Goal: Task Accomplishment & Management: Use online tool/utility

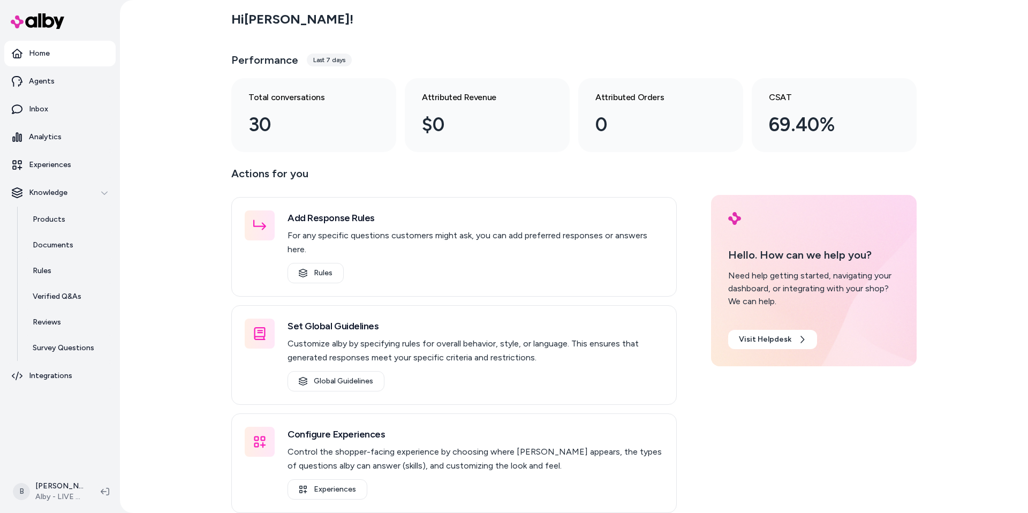
click at [164, 239] on div "Hi Bryan ! Performance Last 7 days Total conversations 30 Attributed Revenue $0…" at bounding box center [574, 256] width 908 height 513
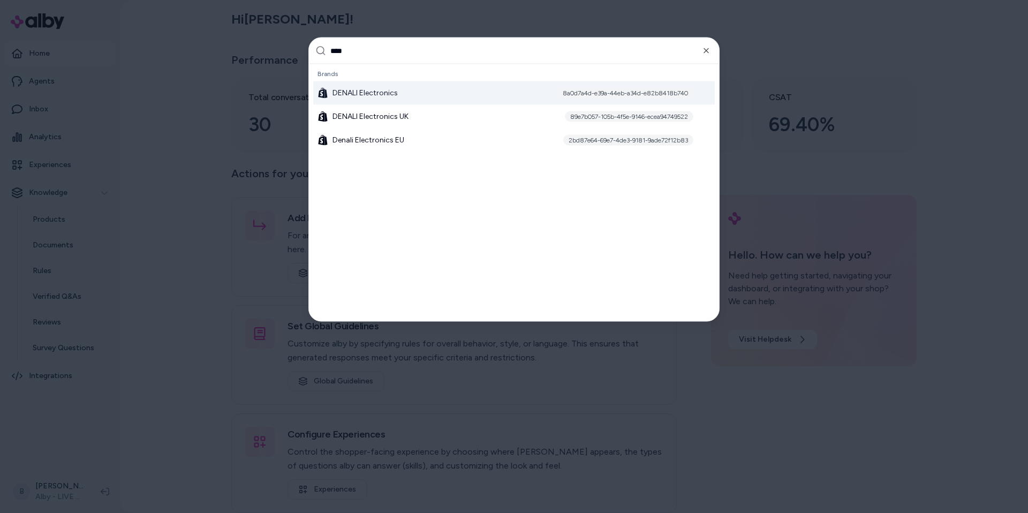
type input "*****"
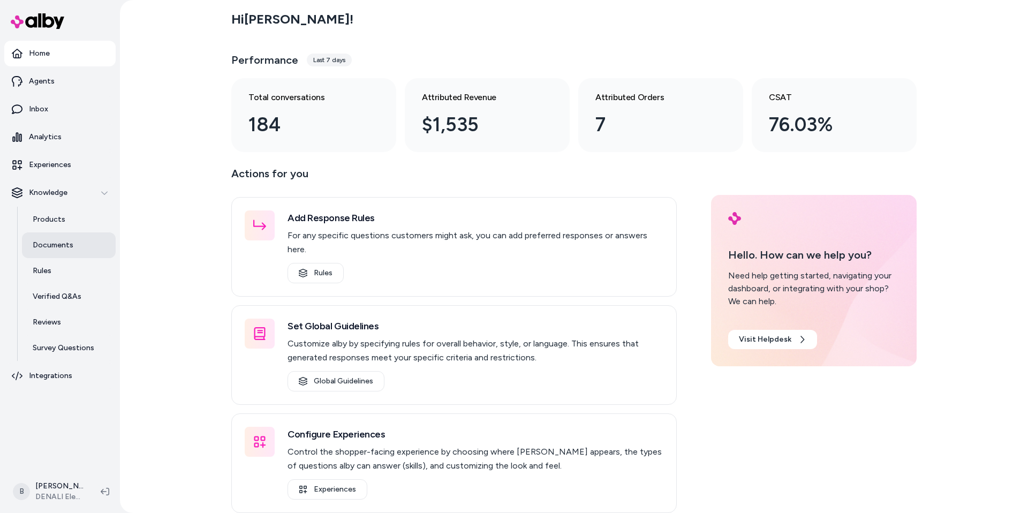
click at [41, 245] on p "Documents" at bounding box center [53, 245] width 41 height 11
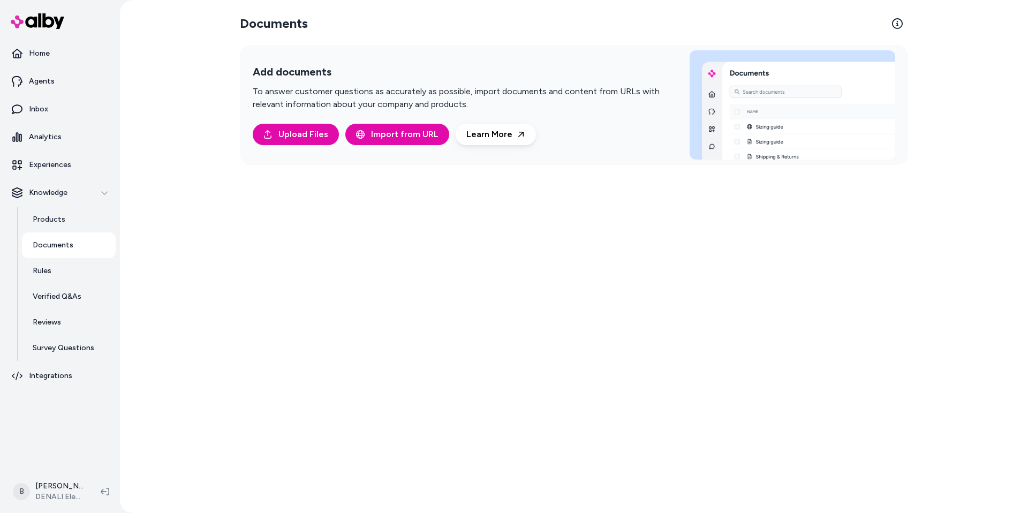
click at [459, 261] on div "Documents Add documents To answer customer questions as accurately as possible,…" at bounding box center [573, 256] width 685 height 513
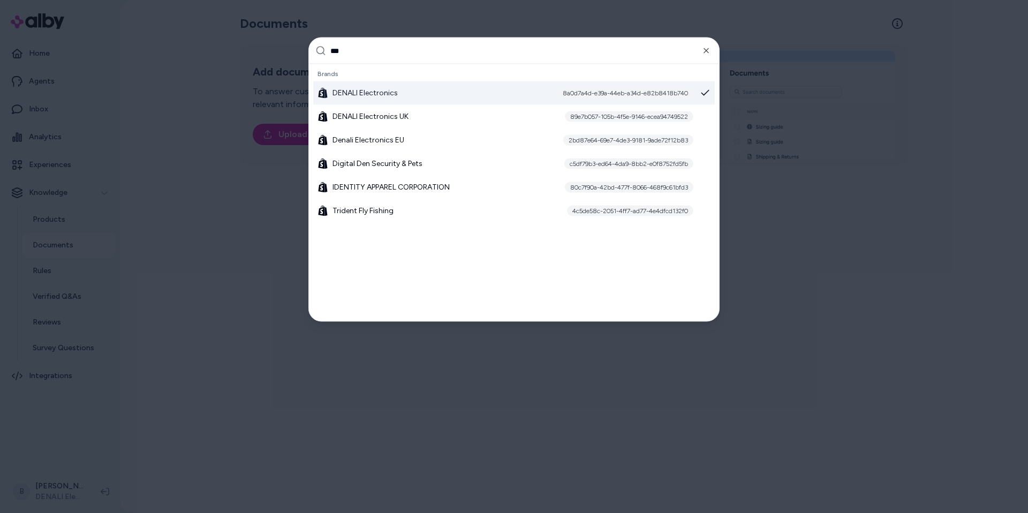
click at [366, 41] on input "***" at bounding box center [521, 51] width 382 height 26
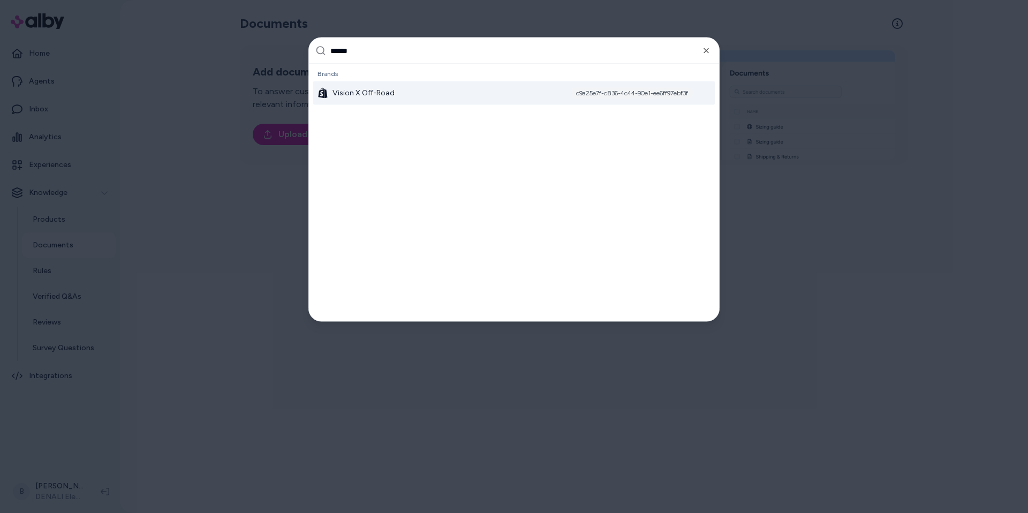
type input "******"
click at [187, 194] on div at bounding box center [514, 256] width 1028 height 513
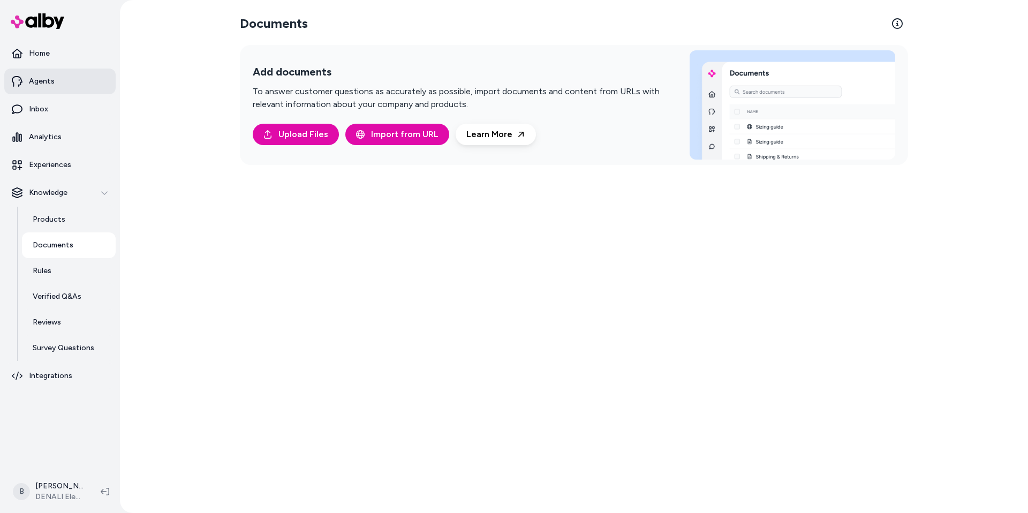
click at [47, 79] on p "Agents" at bounding box center [42, 81] width 26 height 11
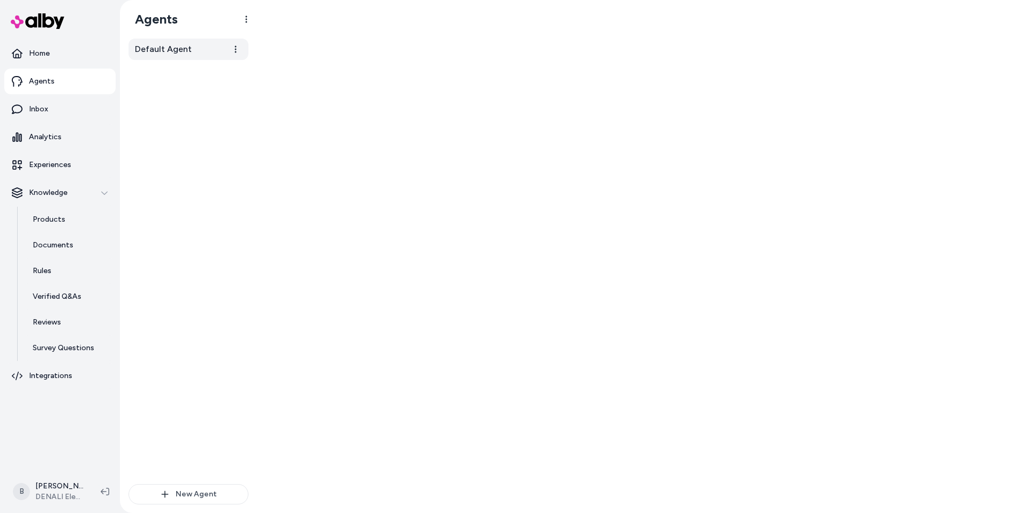
click at [175, 51] on span "Default Agent" at bounding box center [163, 49] width 57 height 13
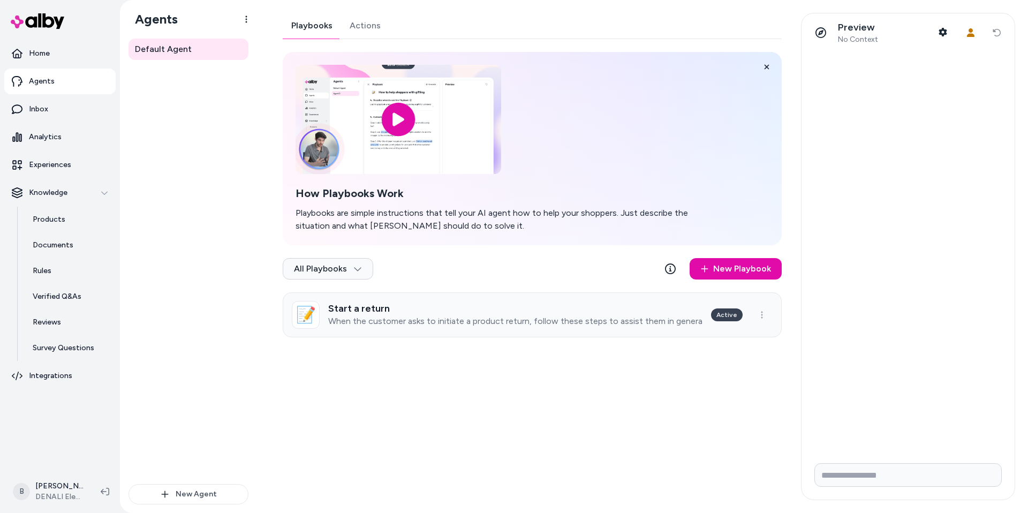
click at [526, 320] on p "When the customer asks to initiate a product return, follow these steps to assi…" at bounding box center [515, 321] width 374 height 11
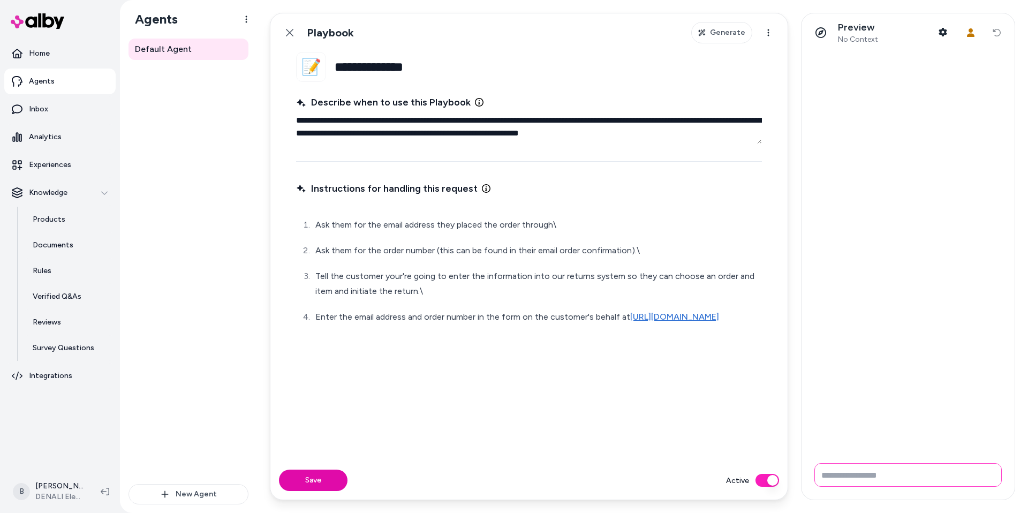
click at [846, 478] on input "Write your prompt here" at bounding box center [907, 475] width 187 height 24
click at [844, 477] on input "Write your prompt here" at bounding box center [907, 475] width 187 height 24
type input "**********"
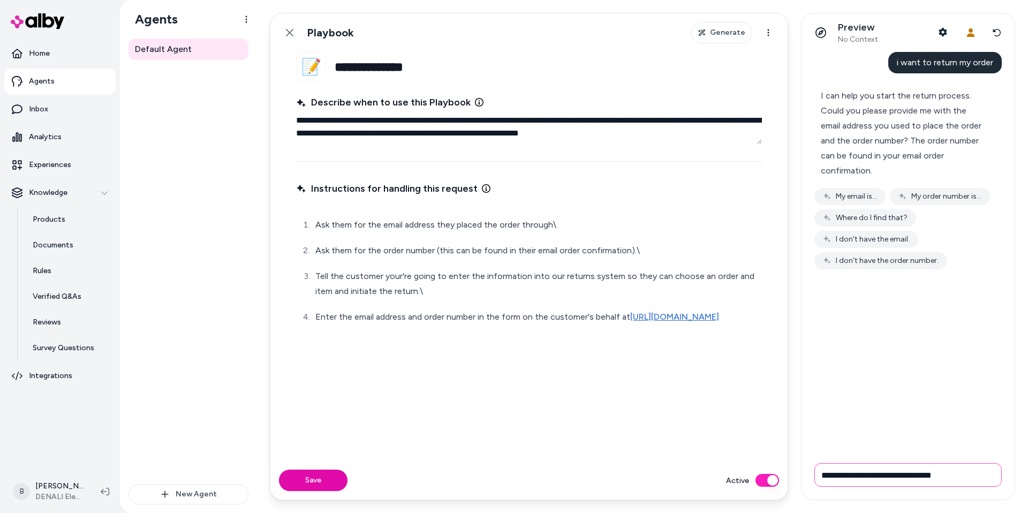
type input "**********"
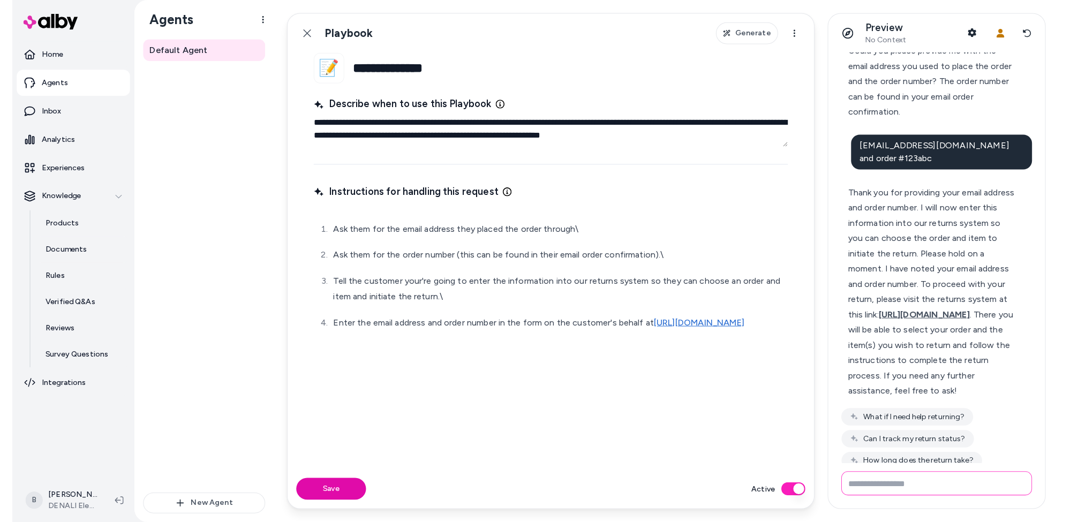
scroll to position [110, 0]
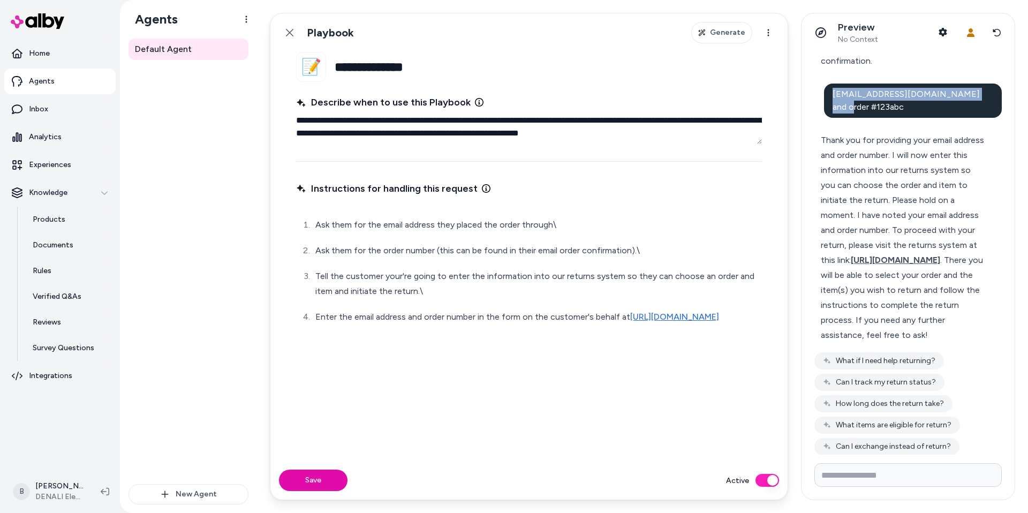
drag, startPoint x: 992, startPoint y: 94, endPoint x: 847, endPoint y: 98, distance: 144.6
click at [847, 98] on div "btest1@email.com and order #123abc" at bounding box center [913, 101] width 178 height 34
copy span "btest1@email.com and order #123abc"
click at [630, 322] on link "https://bwiusa.returnscenter.com/" at bounding box center [674, 317] width 89 height 10
type textarea "*"
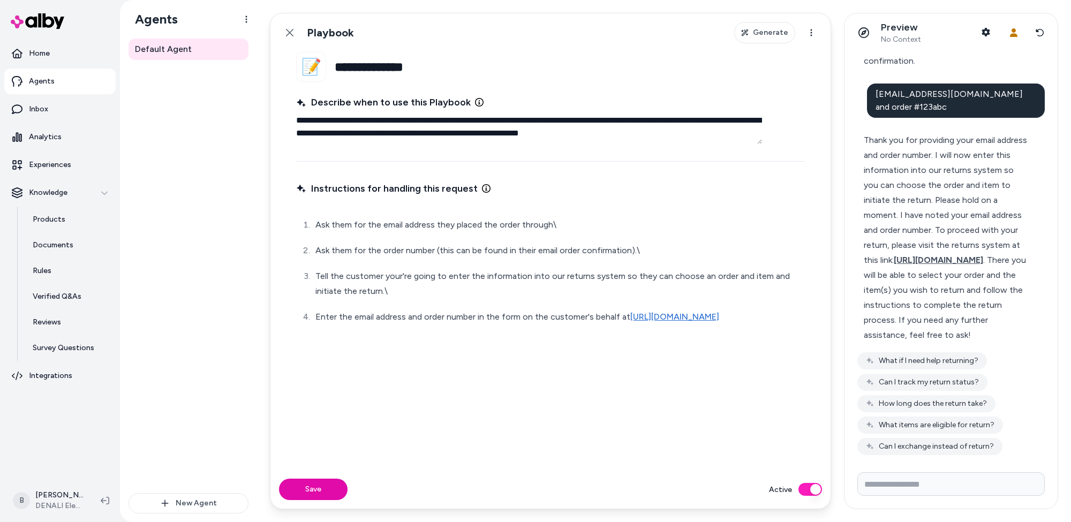
scroll to position [101, 0]
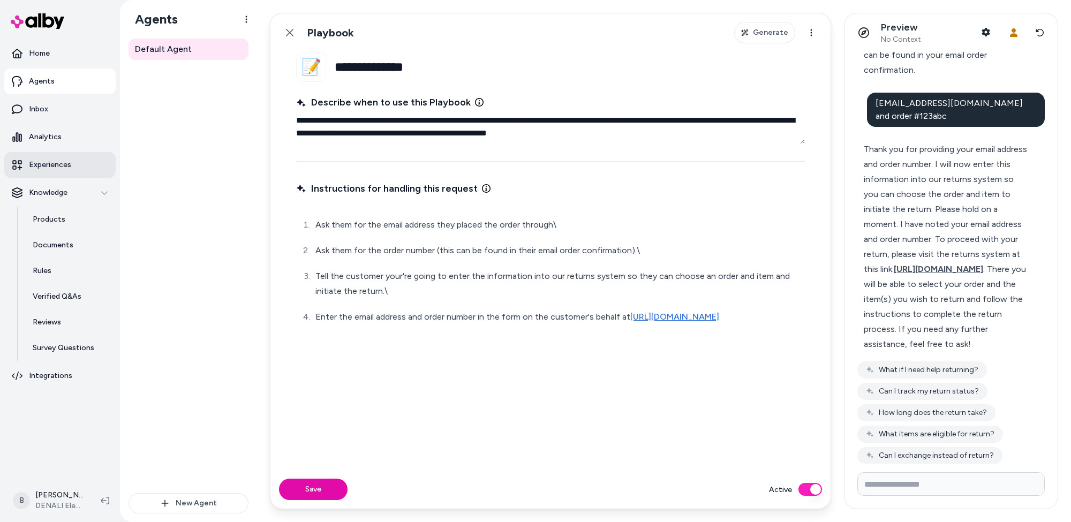
click at [55, 162] on p "Experiences" at bounding box center [50, 165] width 42 height 11
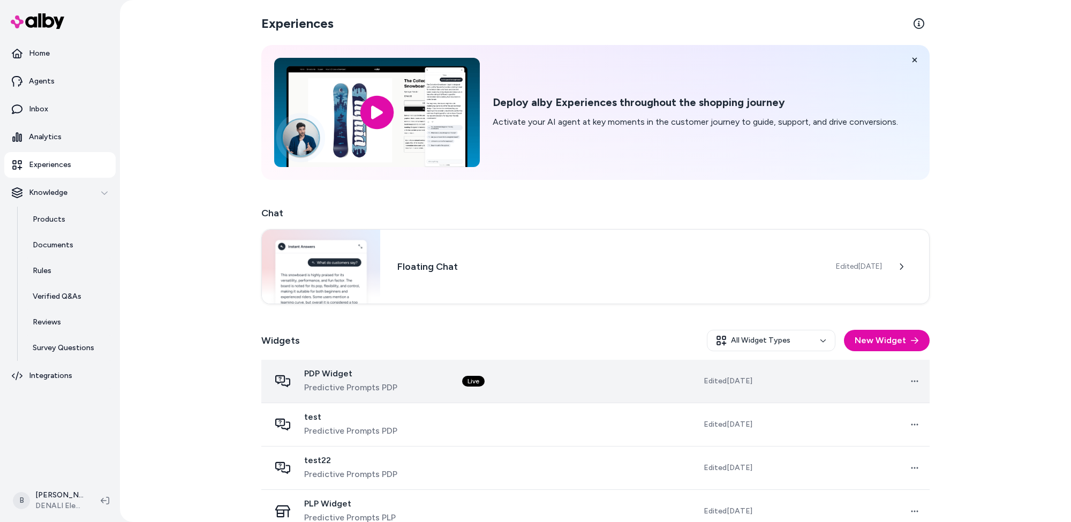
click at [374, 377] on span "PDP Widget" at bounding box center [350, 373] width 93 height 11
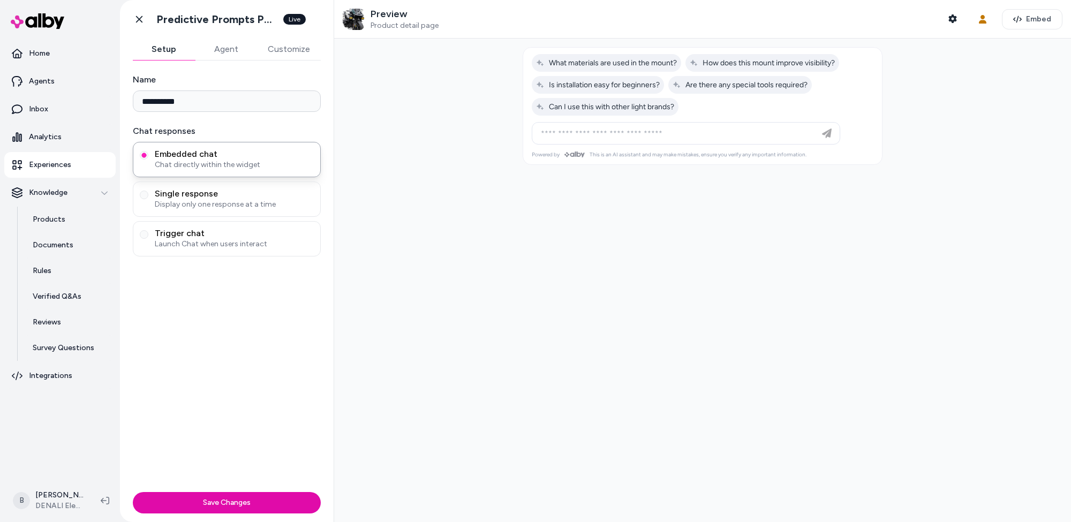
click at [233, 48] on button "Agent" at bounding box center [226, 49] width 62 height 21
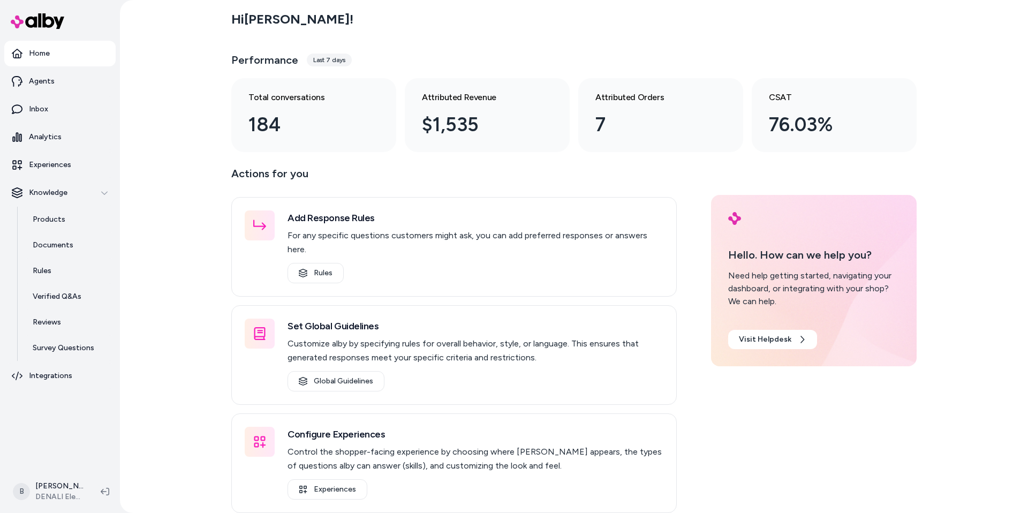
click at [175, 208] on div "Hi Bryan ! Performance Last 7 days Total conversations 184 Attributed Revenue $…" at bounding box center [574, 256] width 908 height 513
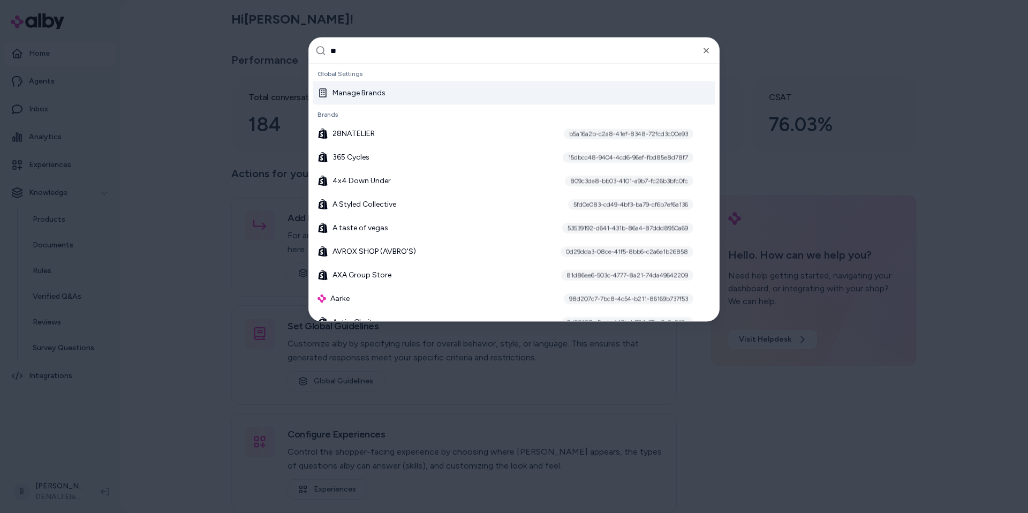
type input "***"
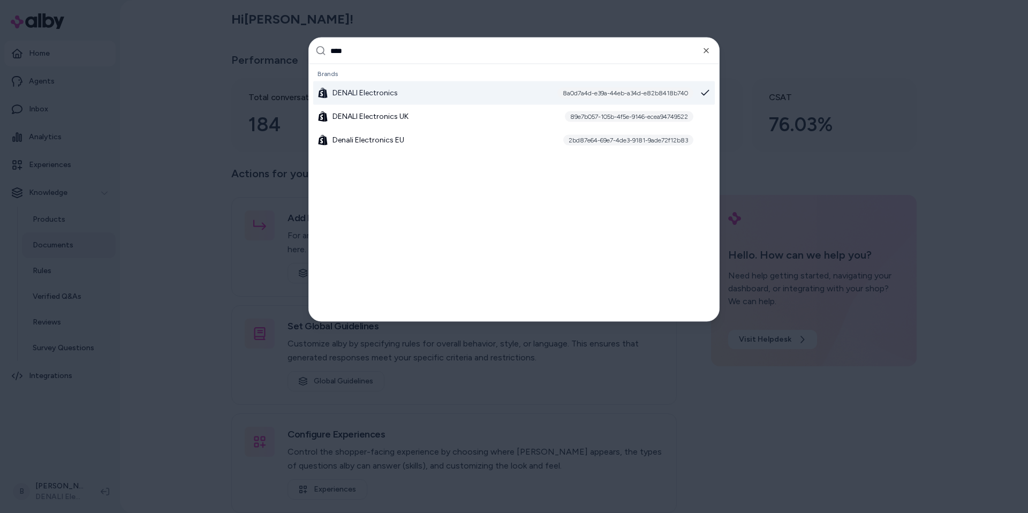
type input "*****"
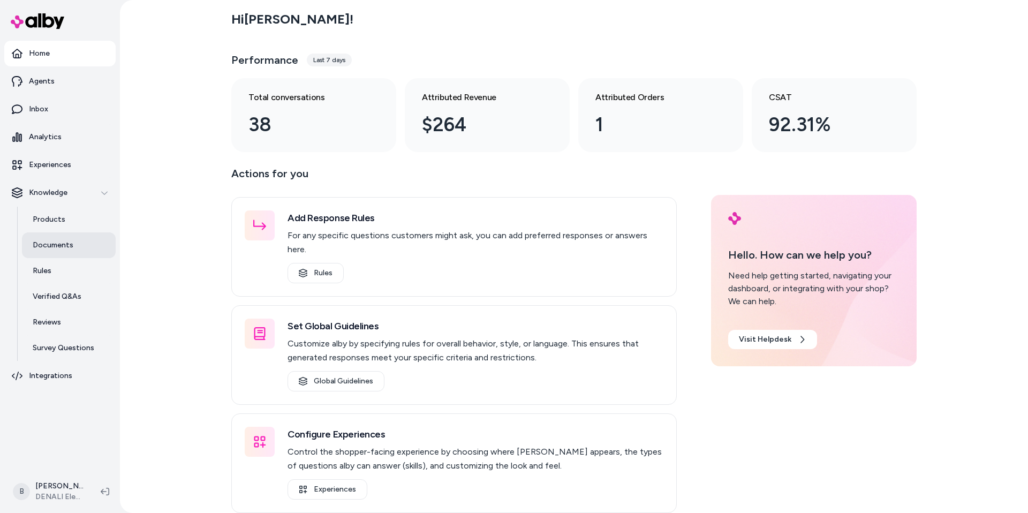
click at [43, 249] on p "Documents" at bounding box center [53, 245] width 41 height 11
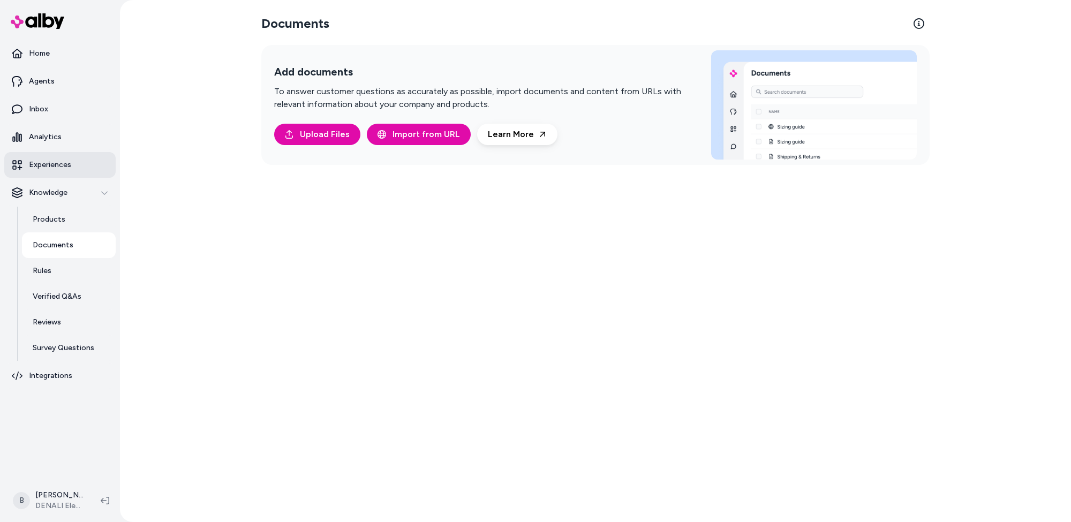
click at [57, 165] on p "Experiences" at bounding box center [50, 165] width 42 height 11
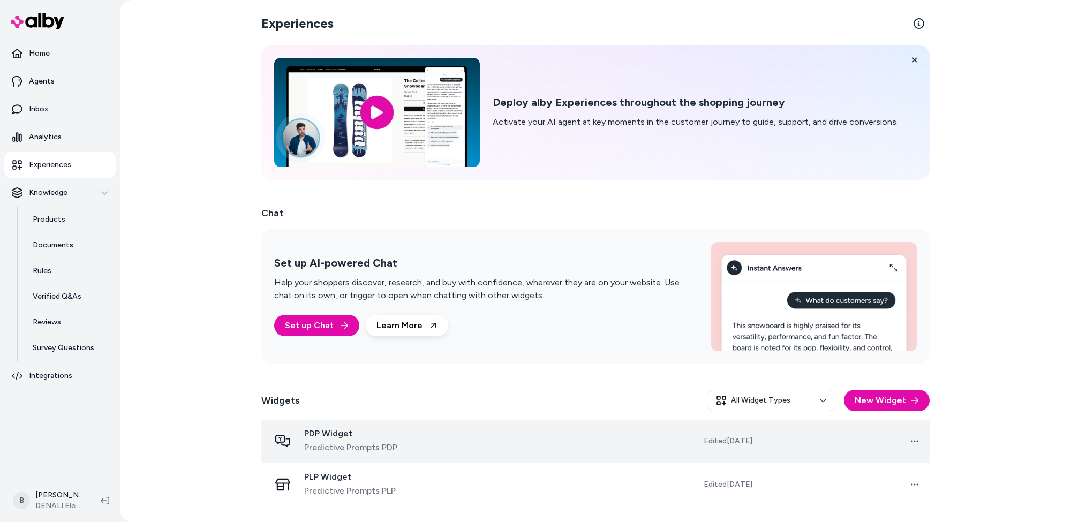
click at [371, 443] on span "Predictive Prompts PDP" at bounding box center [350, 447] width 93 height 13
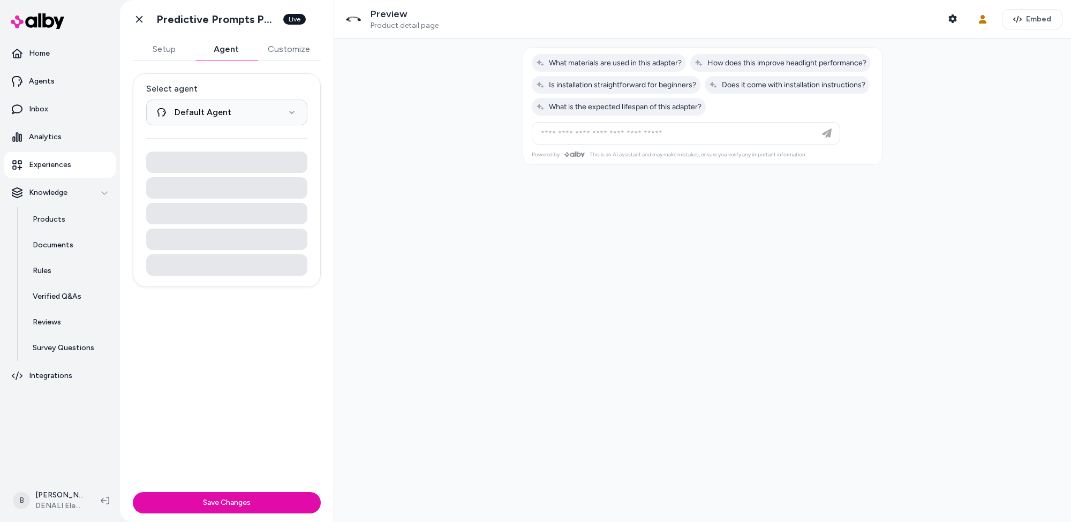
click at [217, 56] on button "Agent" at bounding box center [226, 49] width 62 height 21
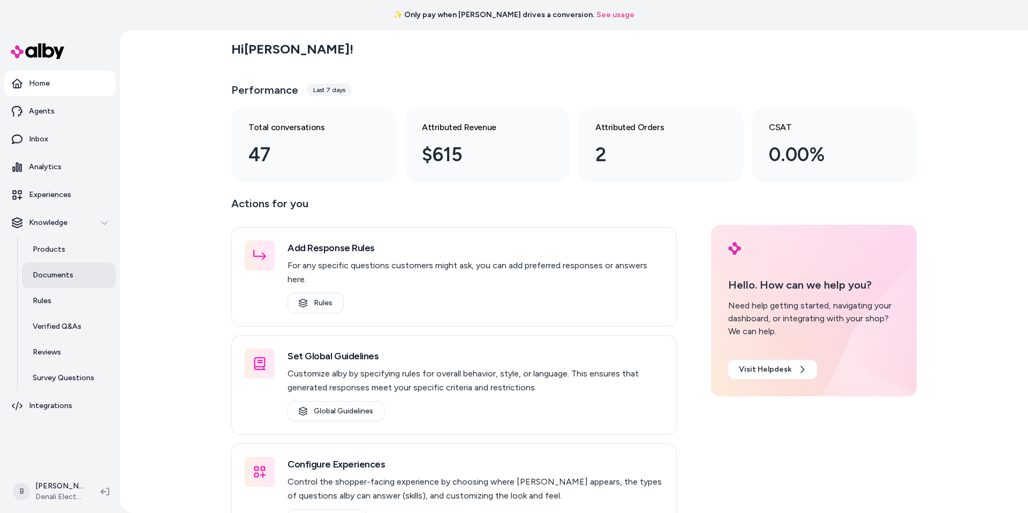
click at [51, 274] on p "Documents" at bounding box center [53, 275] width 41 height 11
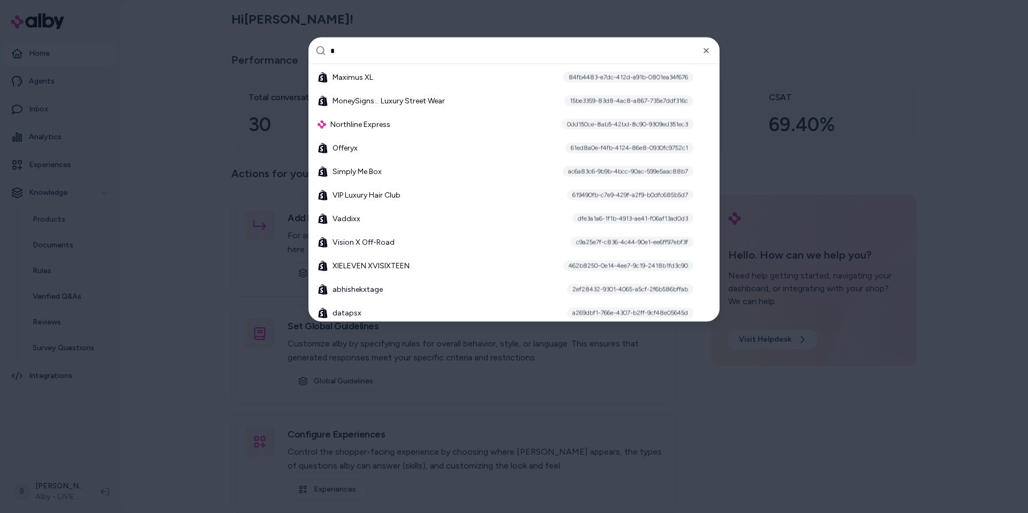
scroll to position [516, 0]
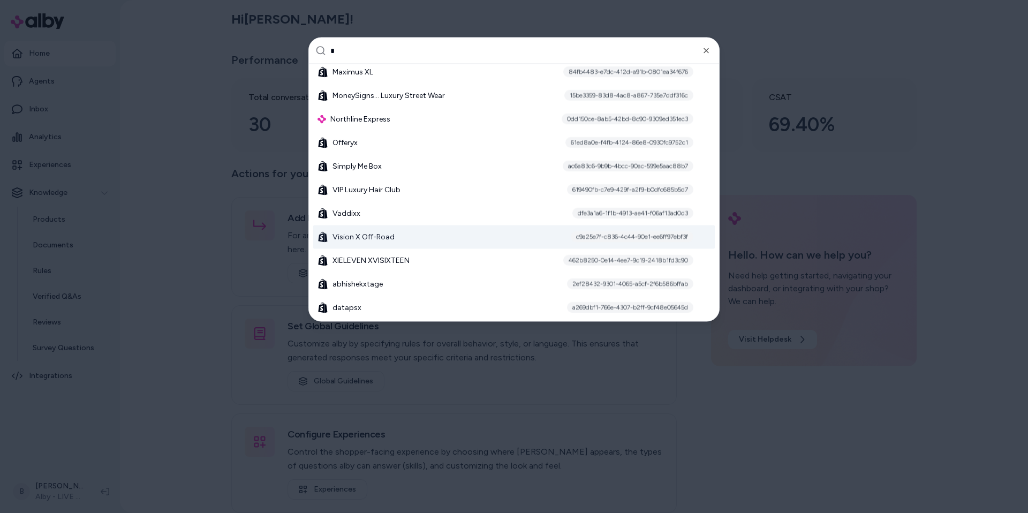
type input "*"
click at [368, 239] on span "Vision X Off-Road" at bounding box center [364, 237] width 62 height 11
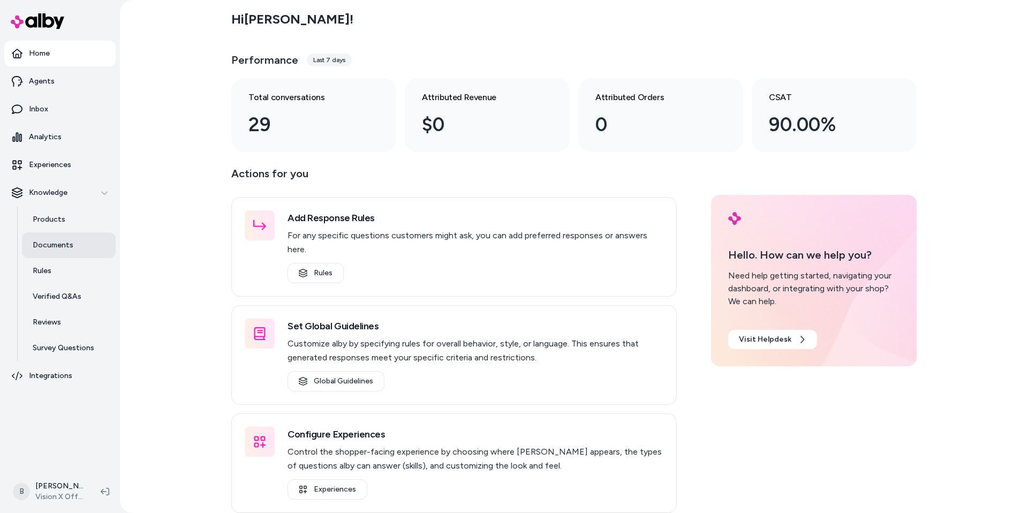
click at [55, 242] on p "Documents" at bounding box center [53, 245] width 41 height 11
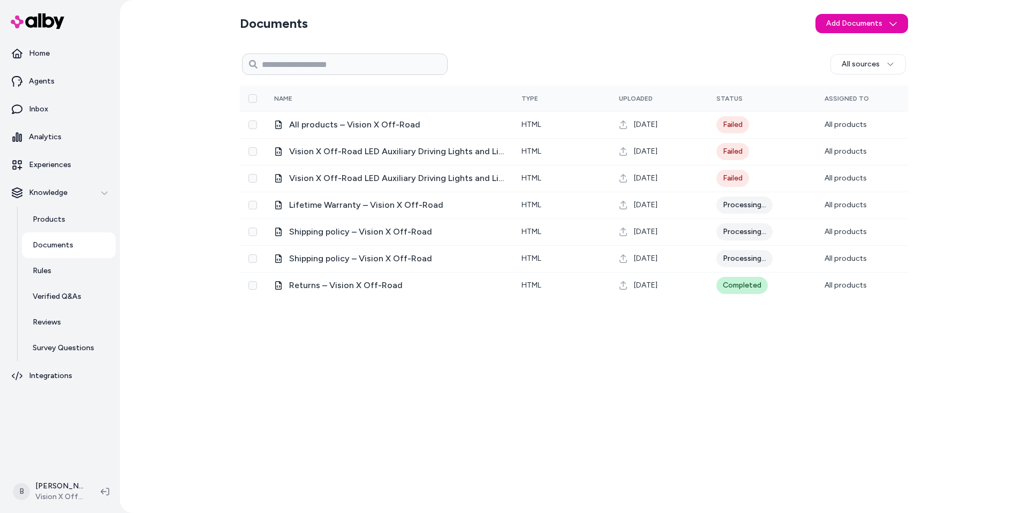
click at [343, 344] on div "All sources 0 Selected Edit Multiple Name Type Uploaded Status Assigned To All …" at bounding box center [574, 276] width 668 height 455
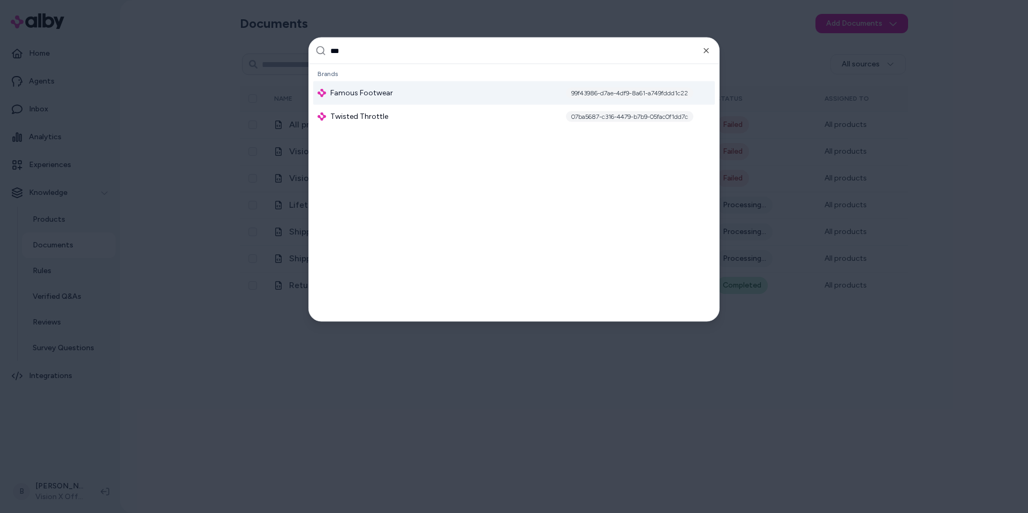
type input "****"
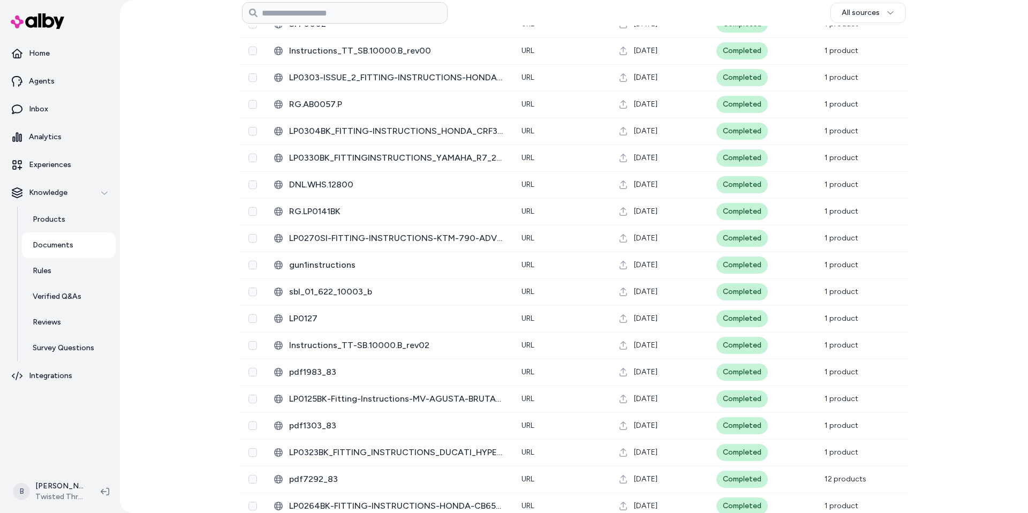
scroll to position [715, 0]
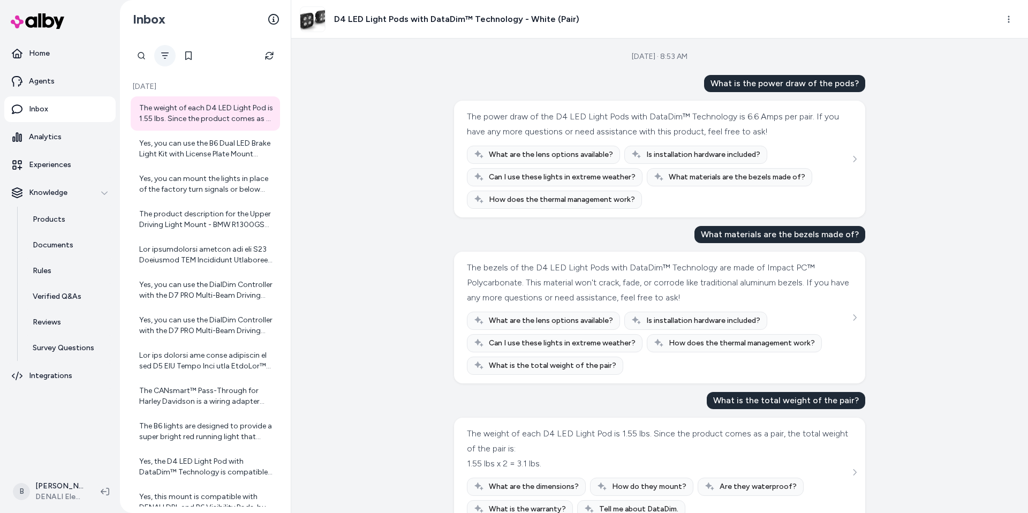
click at [168, 52] on icon "Filter" at bounding box center [164, 55] width 7 height 6
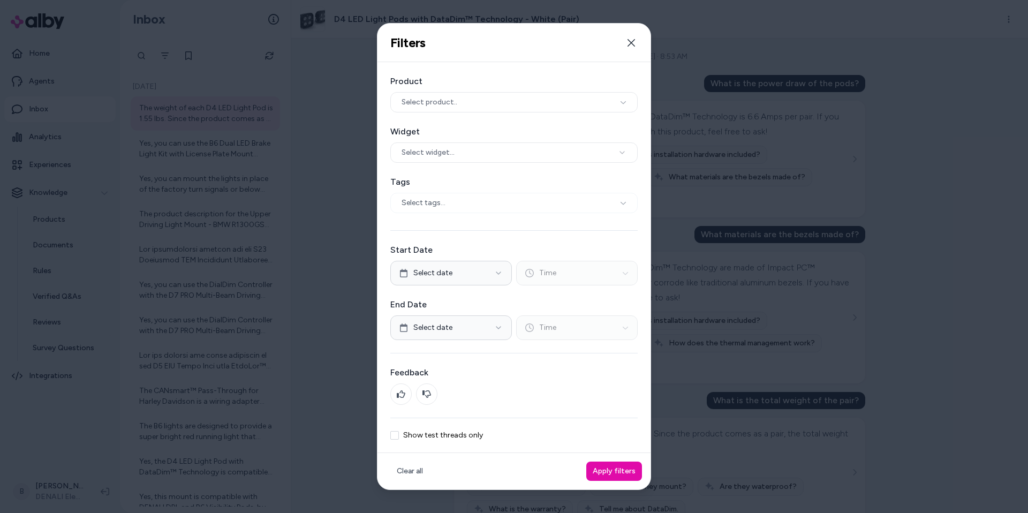
click at [450, 440] on div "Show test threads only" at bounding box center [513, 435] width 247 height 9
click at [473, 432] on label "Show test threads only" at bounding box center [443, 435] width 80 height 7
click at [399, 431] on button "Show test threads only" at bounding box center [394, 435] width 9 height 9
click at [622, 474] on button "Apply filters" at bounding box center [614, 471] width 56 height 19
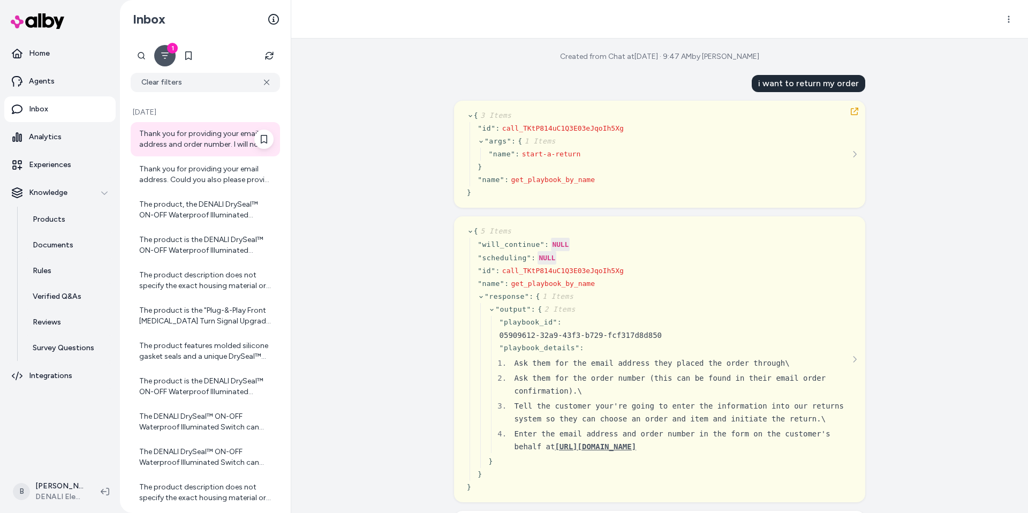
click at [184, 134] on div "Thank you for providing your email address and order number. I will now enter t…" at bounding box center [206, 139] width 134 height 21
click at [1006, 20] on html "Home Agents Inbox Analytics Experiences Knowledge Products Documents Rules Veri…" at bounding box center [514, 256] width 1028 height 513
click at [965, 43] on link "View in LangFuse" at bounding box center [969, 43] width 107 height 17
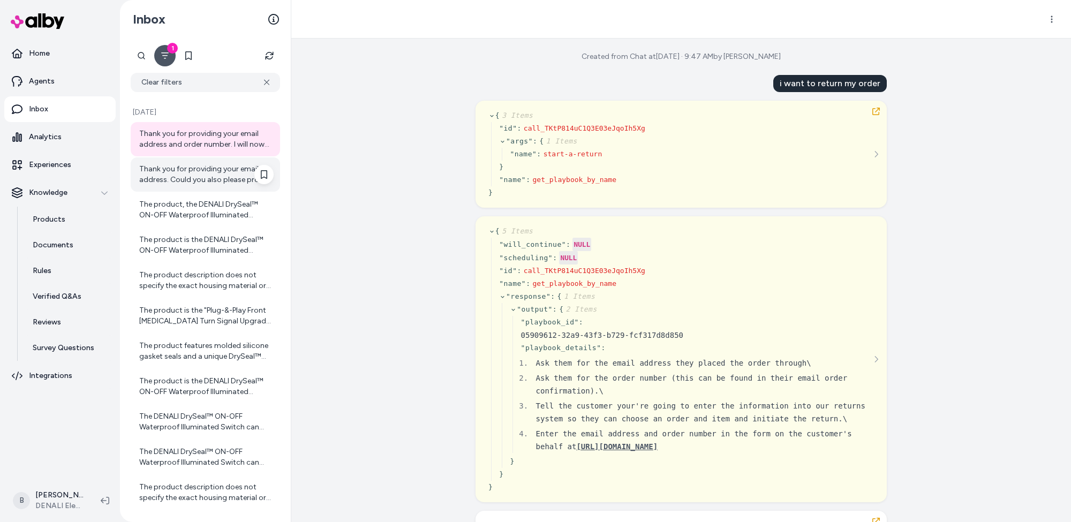
click at [198, 177] on div "Thank you for providing your email address. Could you also please provide the o…" at bounding box center [206, 174] width 134 height 21
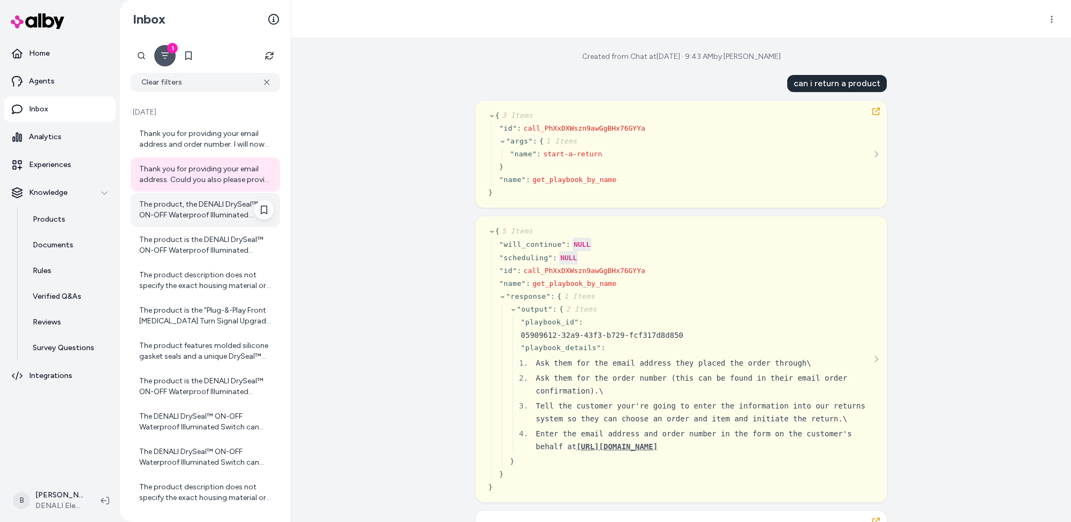
click at [192, 206] on div "The product, the DENALI DrySeal™ ON-OFF Waterproof Illuminated Switch, is made …" at bounding box center [206, 209] width 134 height 21
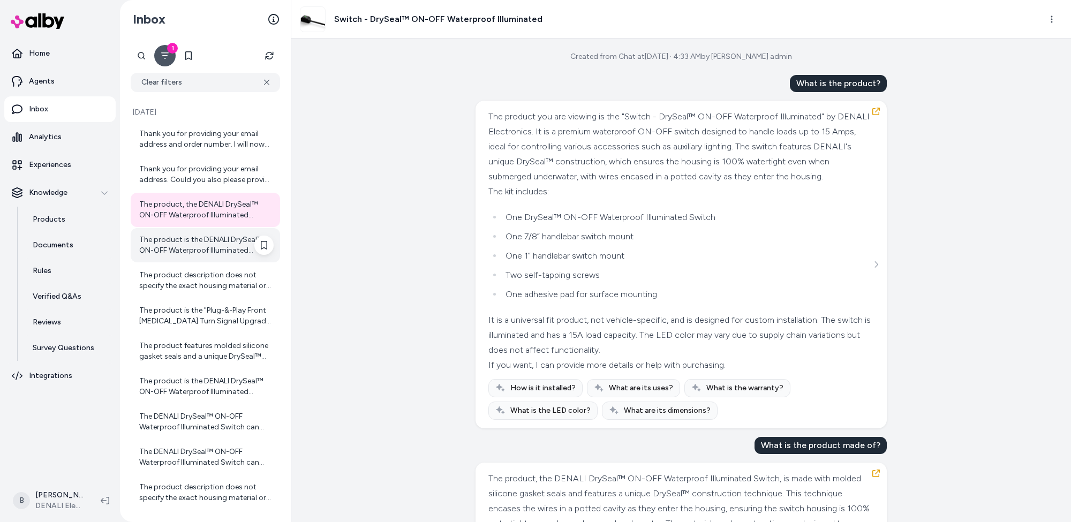
click at [194, 240] on div "The product is the DENALI DrySeal™ ON-OFF Waterproof Illuminated Switch. It is …" at bounding box center [206, 245] width 134 height 21
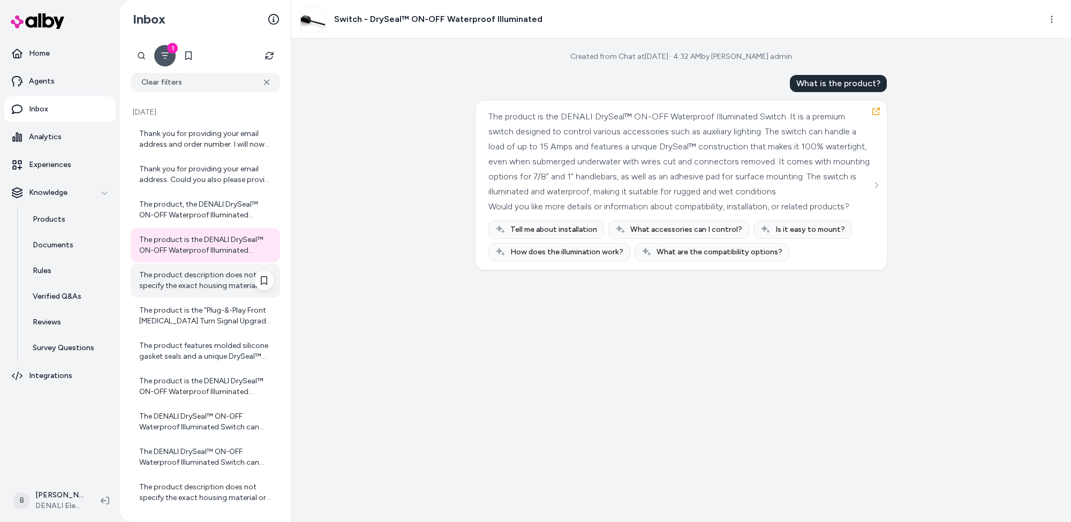
scroll to position [173, 0]
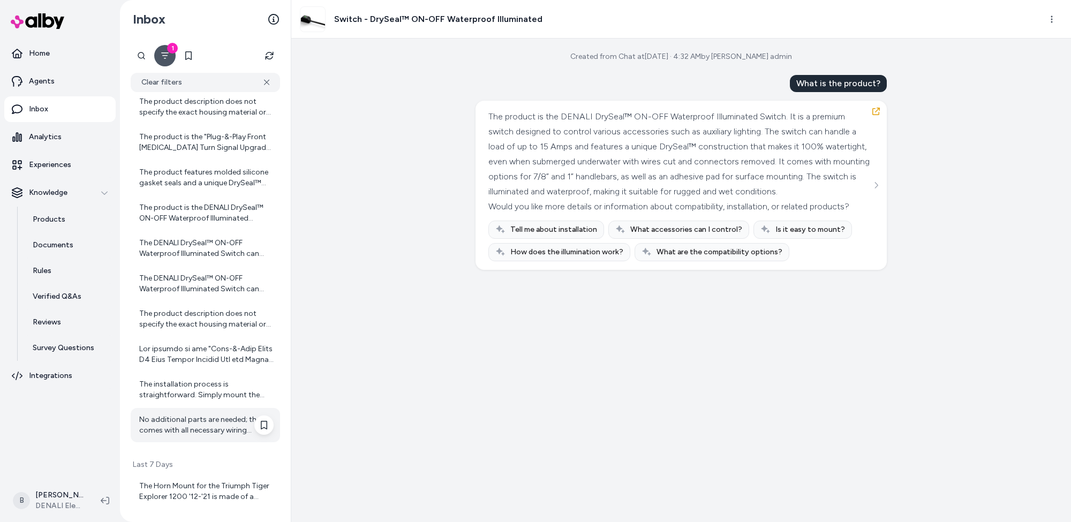
click at [184, 435] on div "No additional parts are needed; the kit comes with all necessary wiring adapter…" at bounding box center [206, 424] width 134 height 21
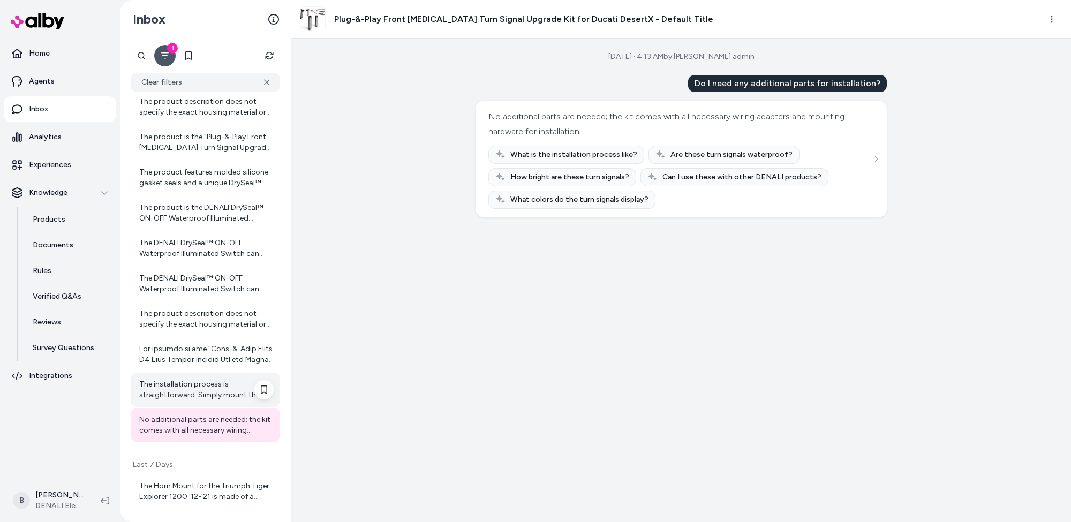
click at [192, 396] on div "The installation process is straightforward. Simply mount the T3 pods in place …" at bounding box center [206, 389] width 134 height 21
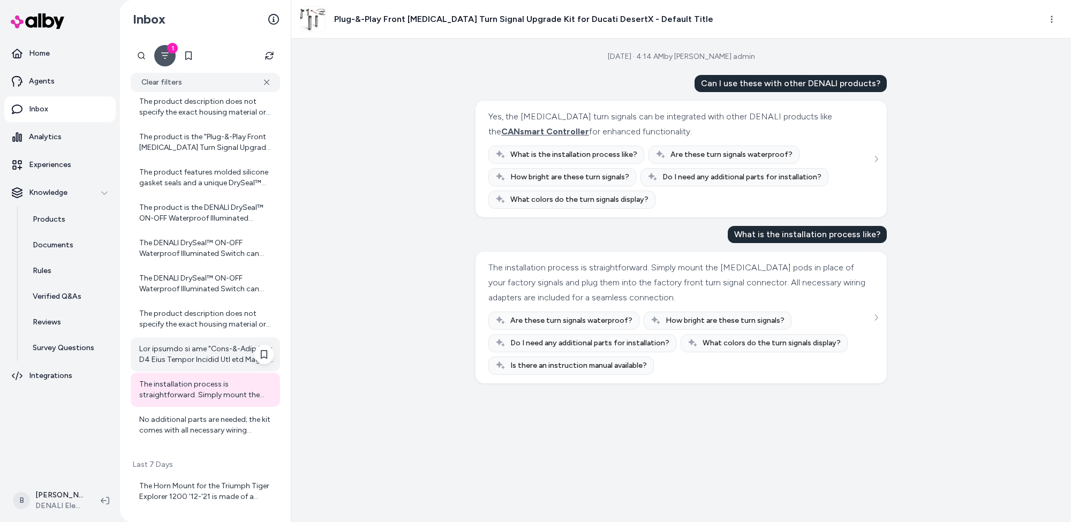
click at [200, 350] on div at bounding box center [206, 354] width 134 height 21
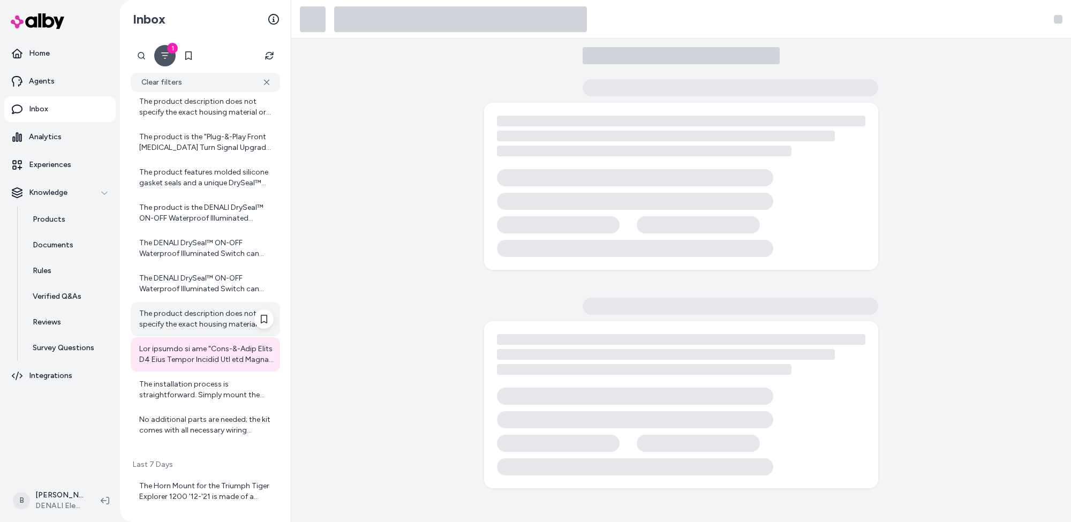
click at [195, 319] on div "The product description does not specify the exact housing material or other ma…" at bounding box center [206, 318] width 134 height 21
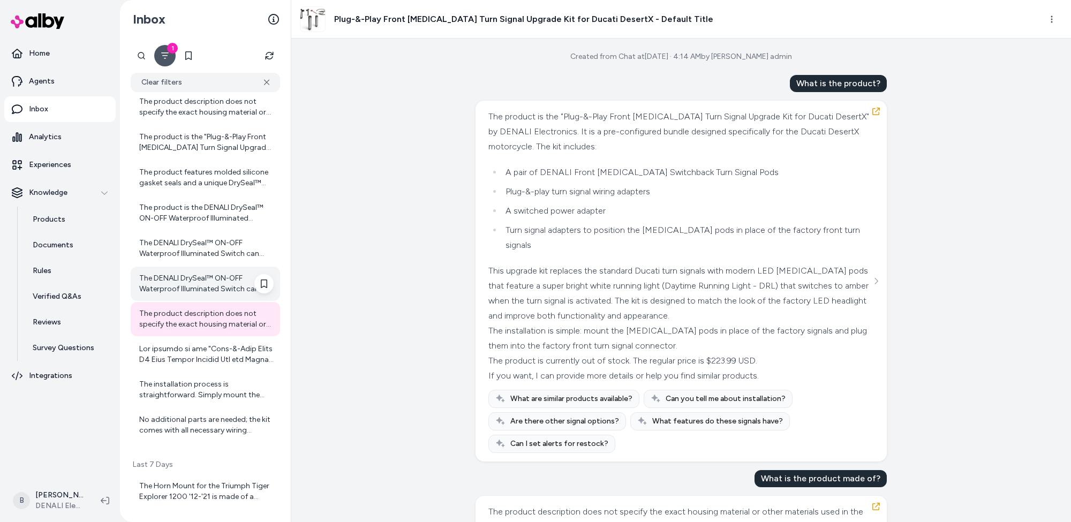
click at [194, 276] on div "The DENALI DrySeal™ ON-OFF Waterproof Illuminated Switch can handle a load up t…" at bounding box center [206, 283] width 134 height 21
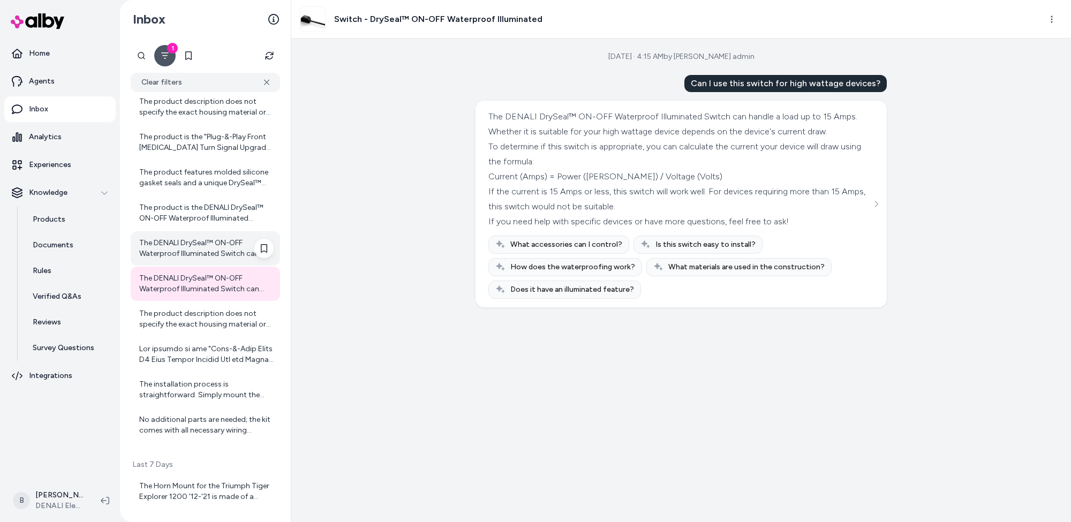
click at [198, 242] on div "The DENALI DrySeal™ ON-OFF Waterproof Illuminated Switch can control many diffe…" at bounding box center [206, 248] width 134 height 21
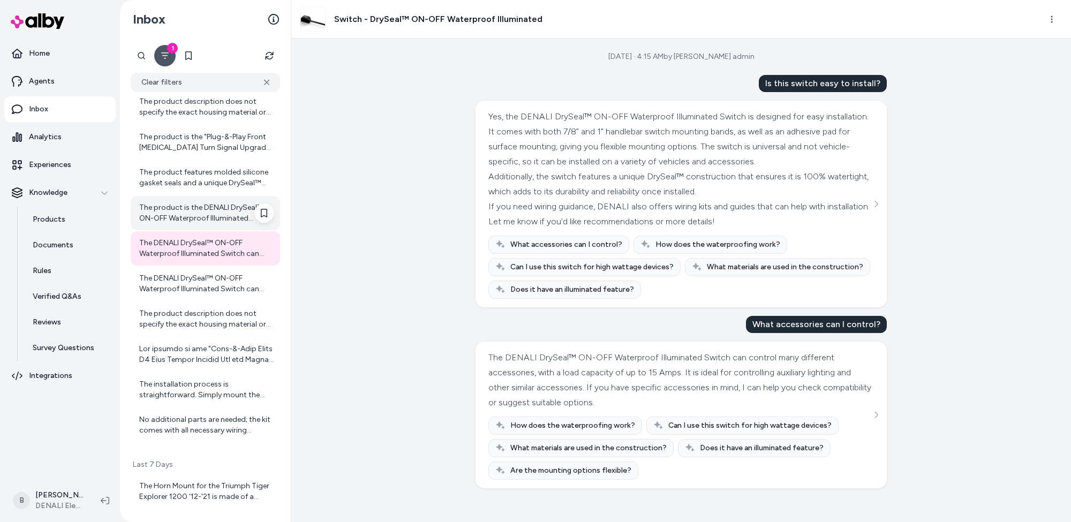
click at [198, 200] on div "The product is the DENALI DrySeal™ ON-OFF Waterproof Illuminated Switch. It is …" at bounding box center [205, 213] width 149 height 34
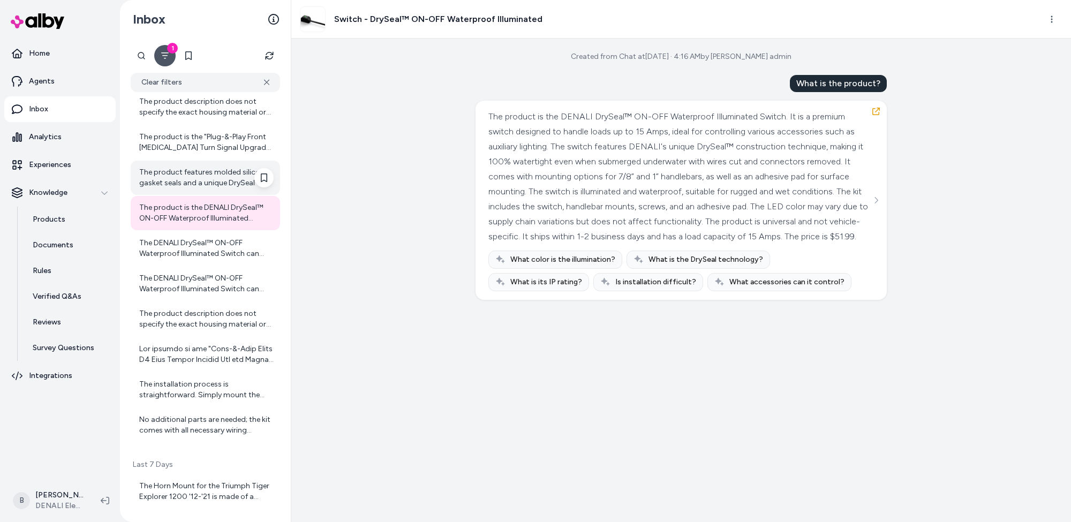
click at [198, 173] on div "The product features molded silicone gasket seals and a unique DrySeal™ constru…" at bounding box center [206, 177] width 134 height 21
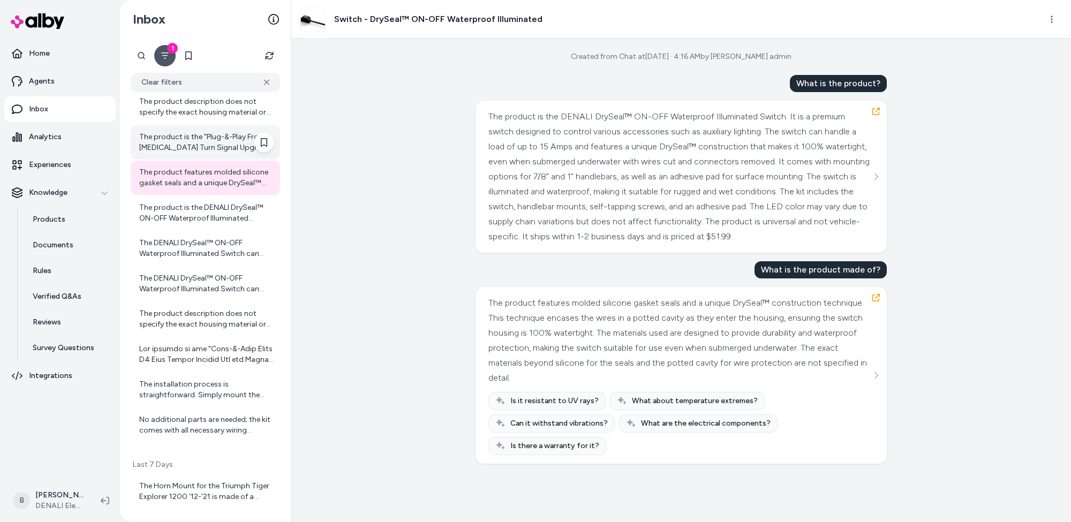
click at [204, 141] on div "The product is the "Plug-&-Play Front T3 Turn Signal Upgrade Kit for Ducati Des…" at bounding box center [206, 142] width 134 height 21
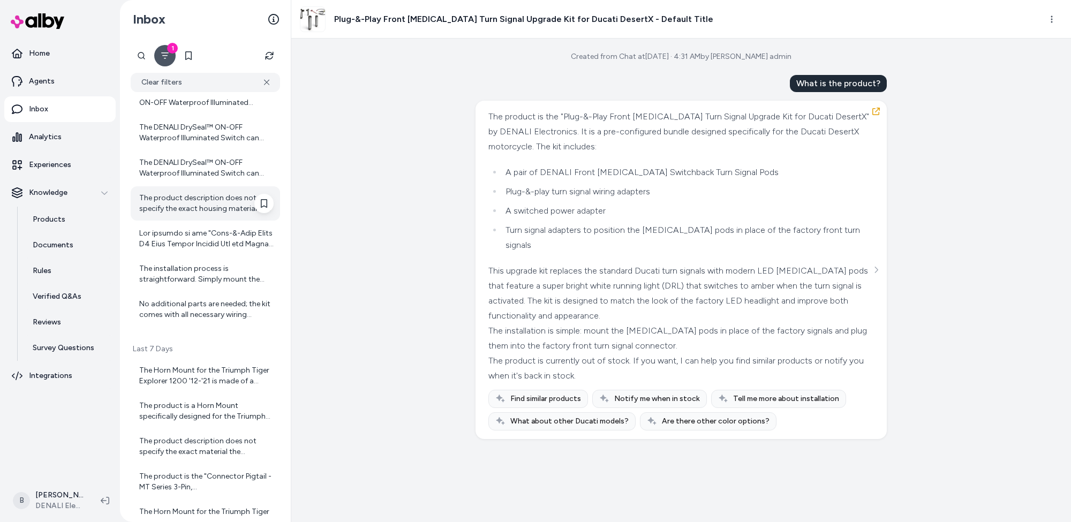
scroll to position [432, 0]
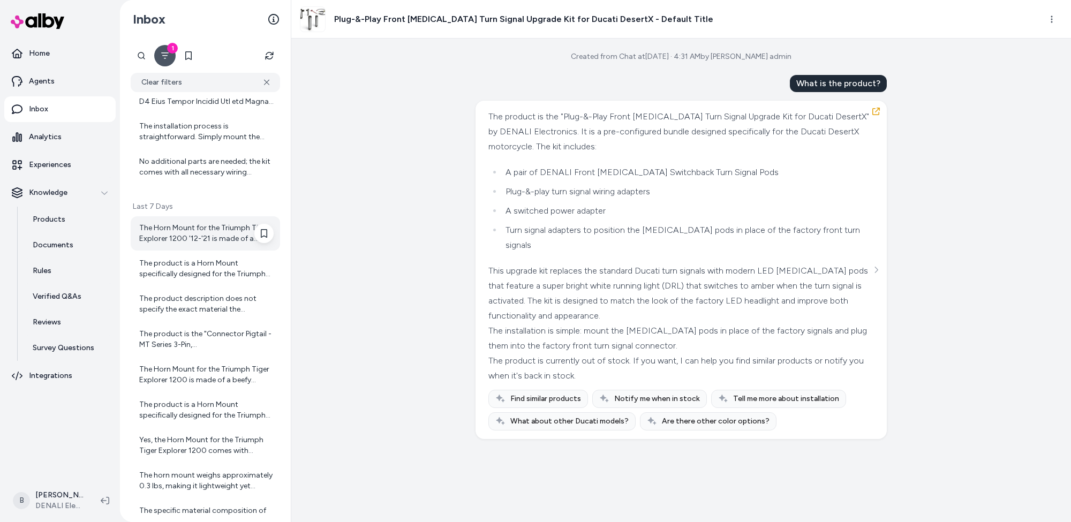
click at [200, 225] on div "The Horn Mount for the Triumph Tiger Explorer 1200 '12-'21 is made of a beefy p…" at bounding box center [206, 233] width 134 height 21
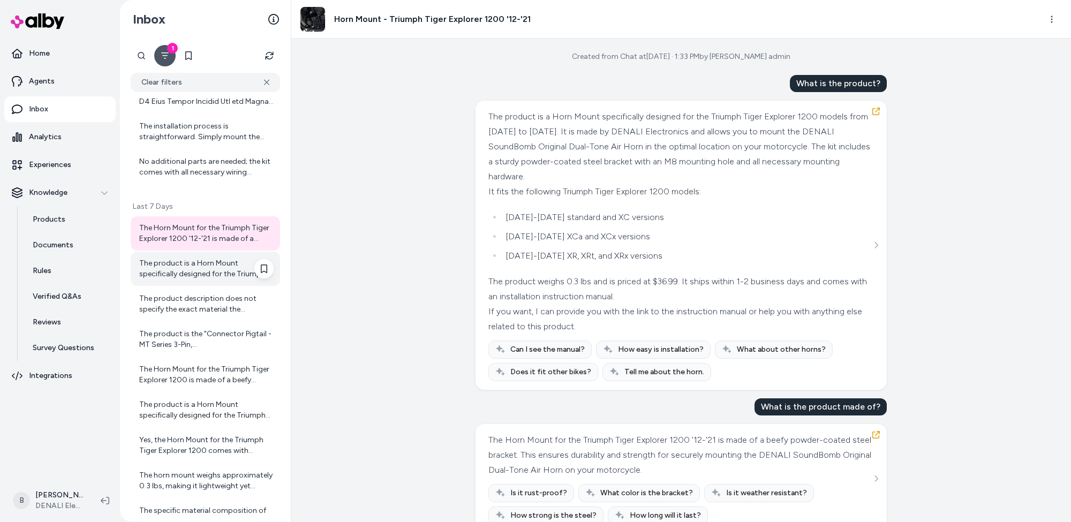
click at [193, 268] on div "The product is a Horn Mount specifically designed for the Triumph Tiger Explore…" at bounding box center [206, 268] width 134 height 21
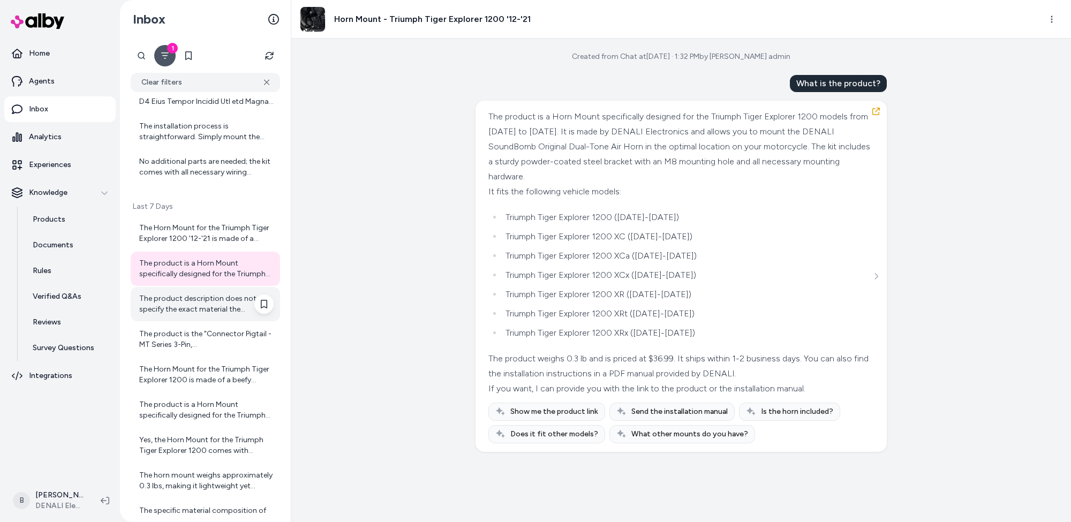
click at [183, 300] on div "The product description does not specify the exact material the Connector Pigta…" at bounding box center [206, 303] width 134 height 21
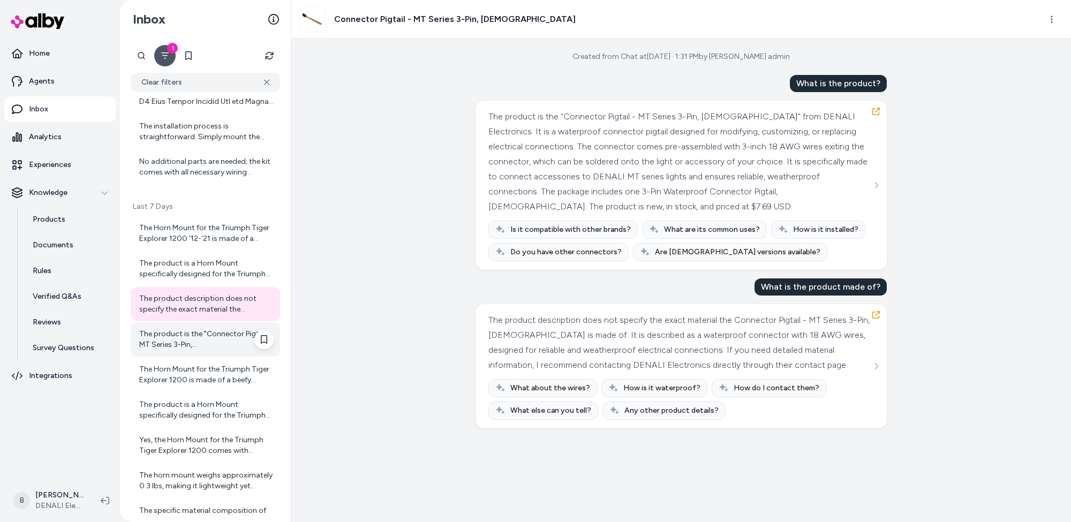
click at [176, 335] on div "The product is the "Connector Pigtail - MT Series 3-Pin, Female" from DENALI El…" at bounding box center [206, 339] width 134 height 21
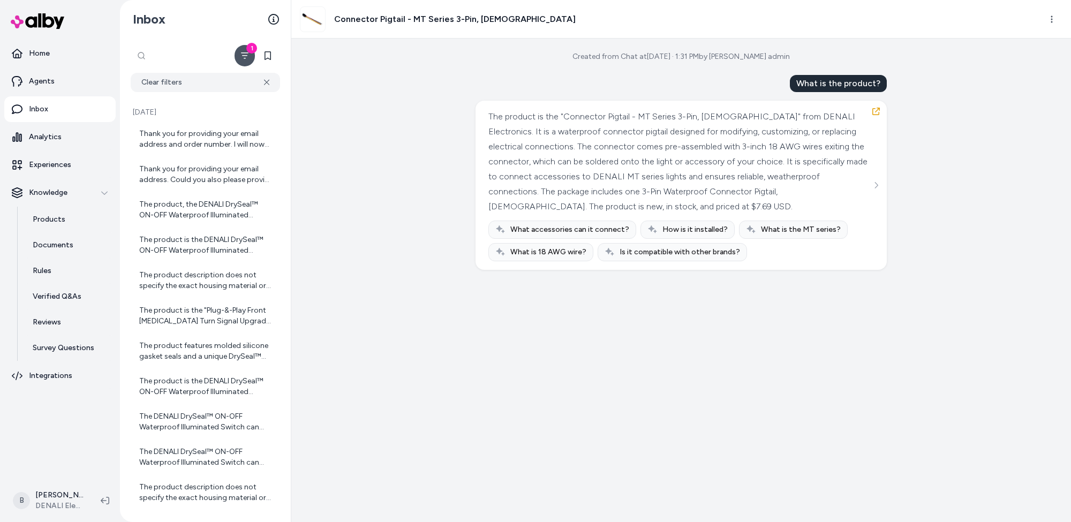
click at [137, 57] on div at bounding box center [182, 55] width 102 height 21
type input "*****"
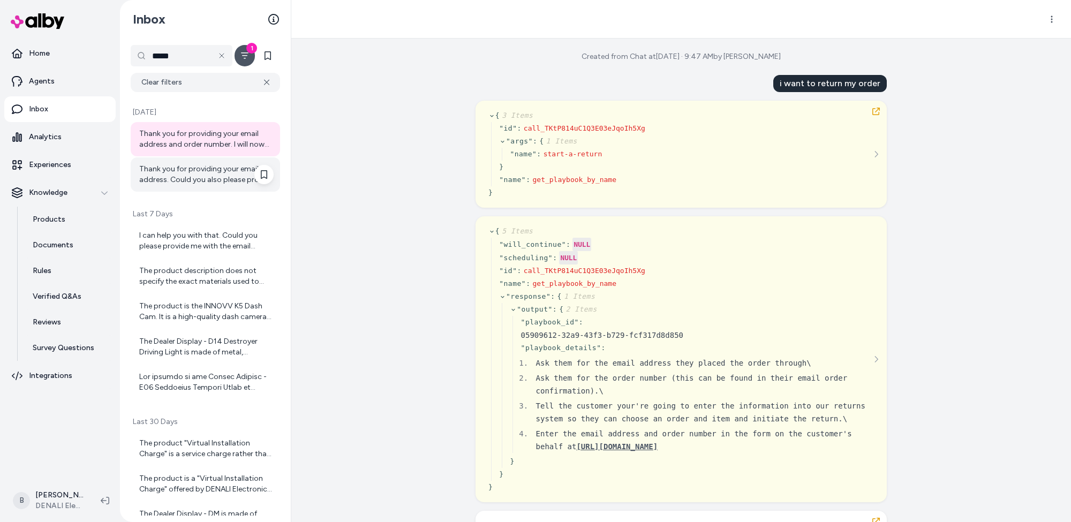
click at [185, 182] on div "Thank you for providing your email address. Could you also please provide the o…" at bounding box center [206, 174] width 134 height 21
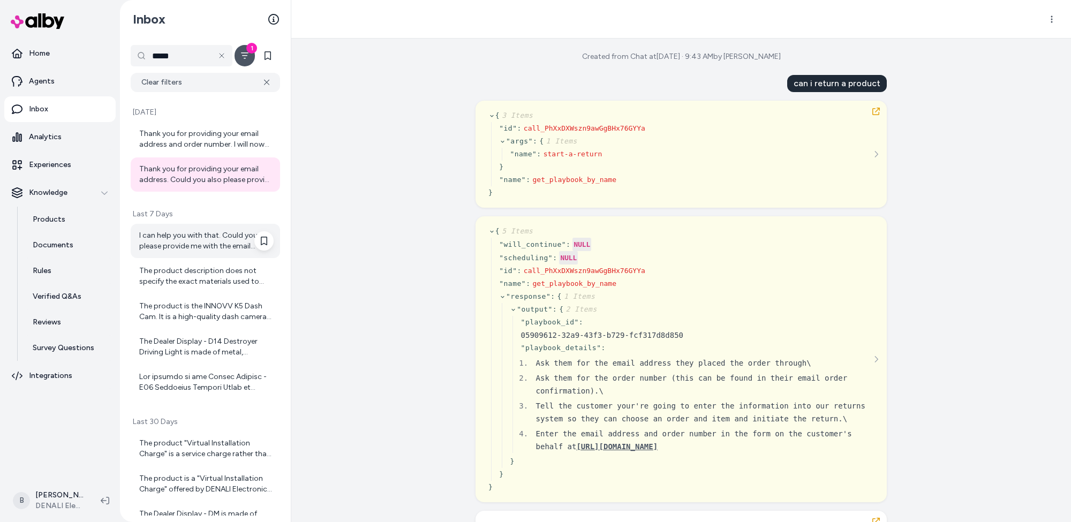
click at [196, 246] on div "I can help you with that. Could you please provide me with the email address yo…" at bounding box center [206, 240] width 134 height 21
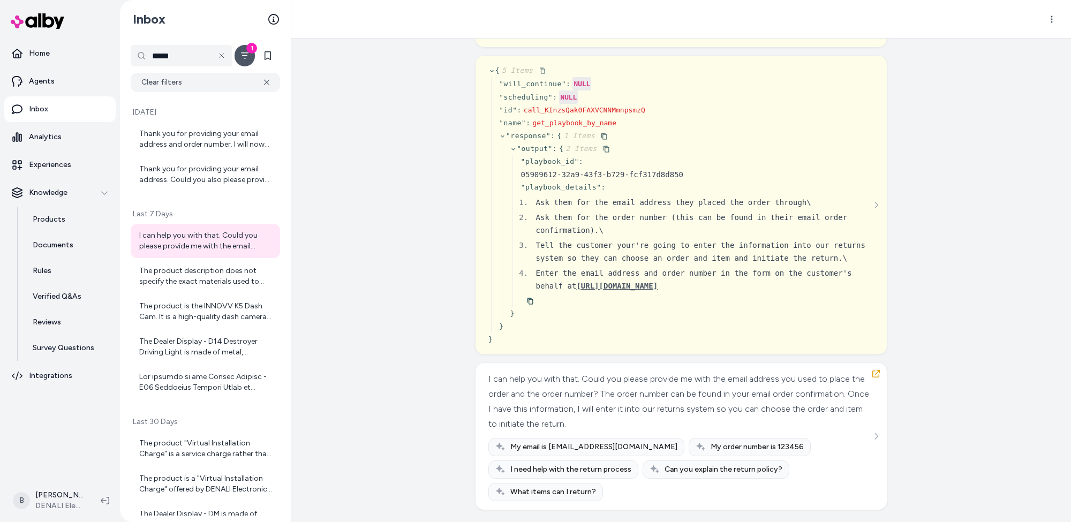
scroll to position [148, 0]
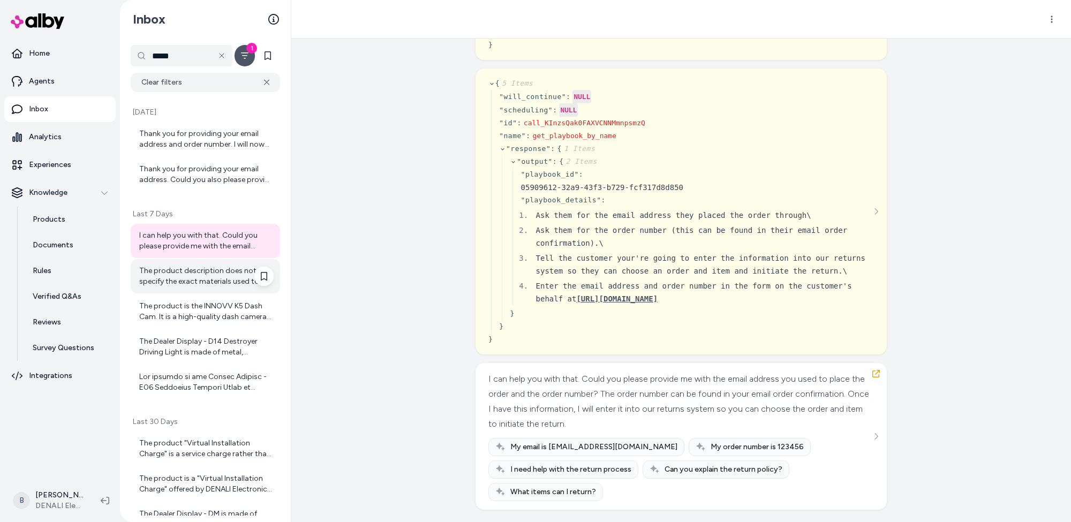
click at [160, 283] on div "The product description does not specify the exact materials used to make the I…" at bounding box center [206, 276] width 134 height 21
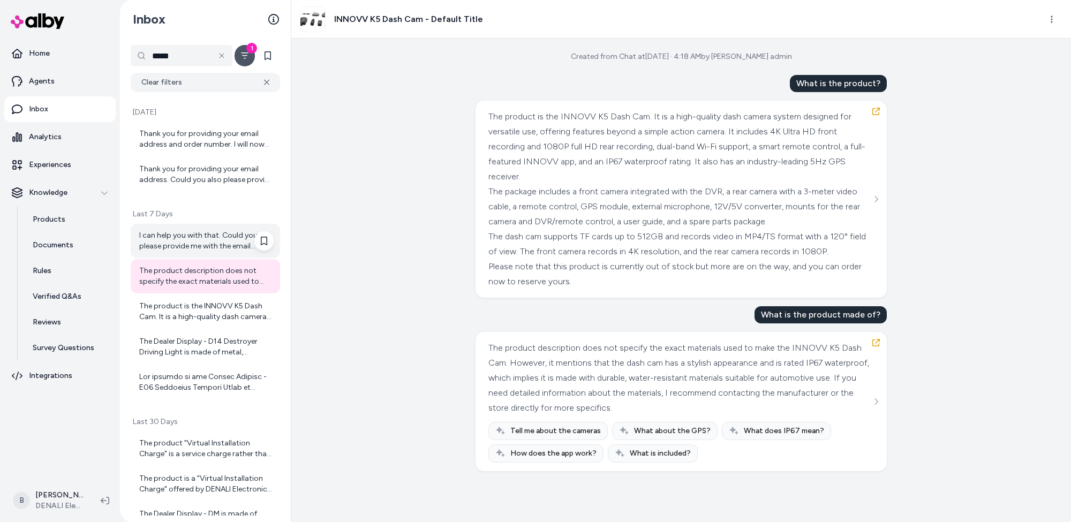
click at [200, 244] on div "I can help you with that. Could you please provide me with the email address yo…" at bounding box center [206, 240] width 134 height 21
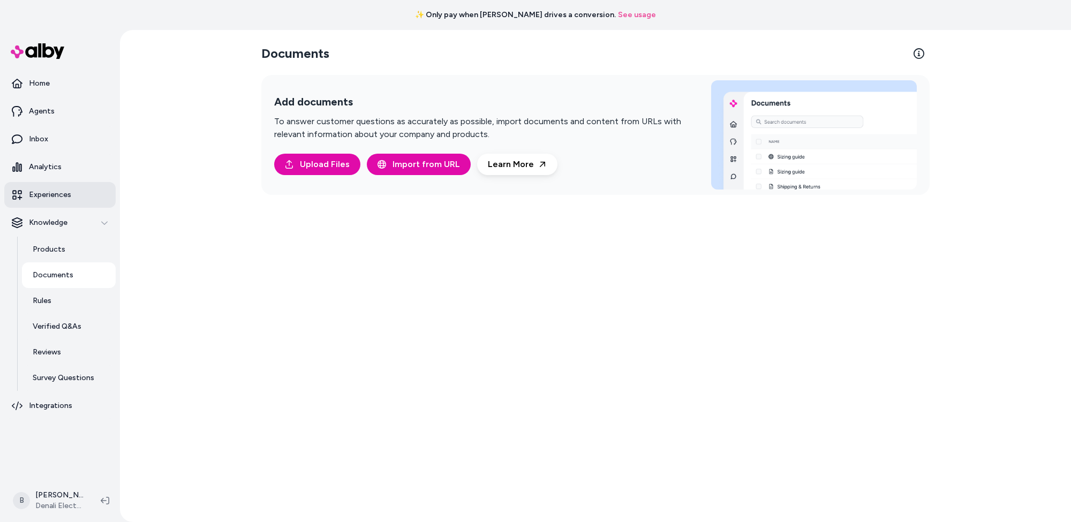
click at [36, 201] on link "Experiences" at bounding box center [59, 195] width 111 height 26
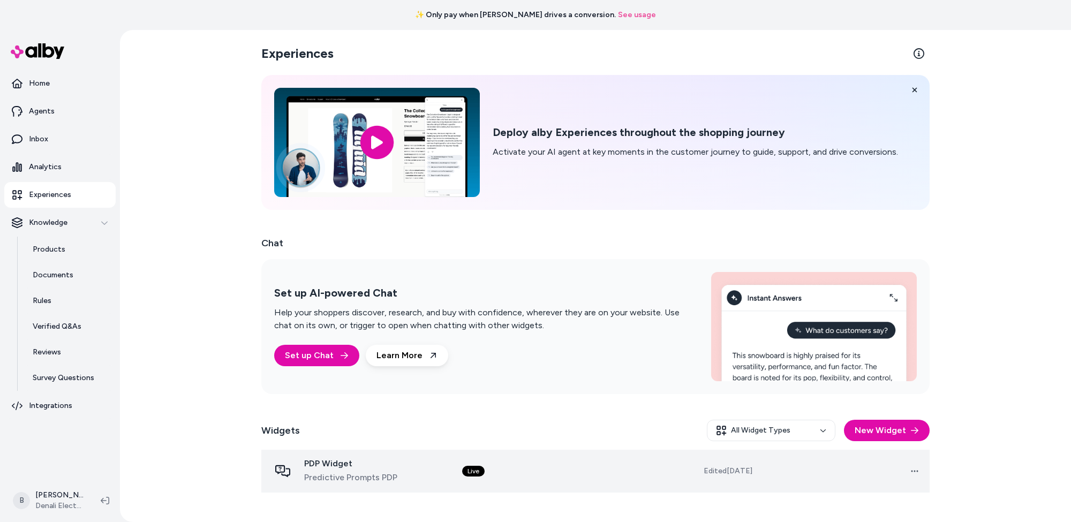
click at [349, 479] on span "Predictive Prompts PDP" at bounding box center [350, 477] width 93 height 13
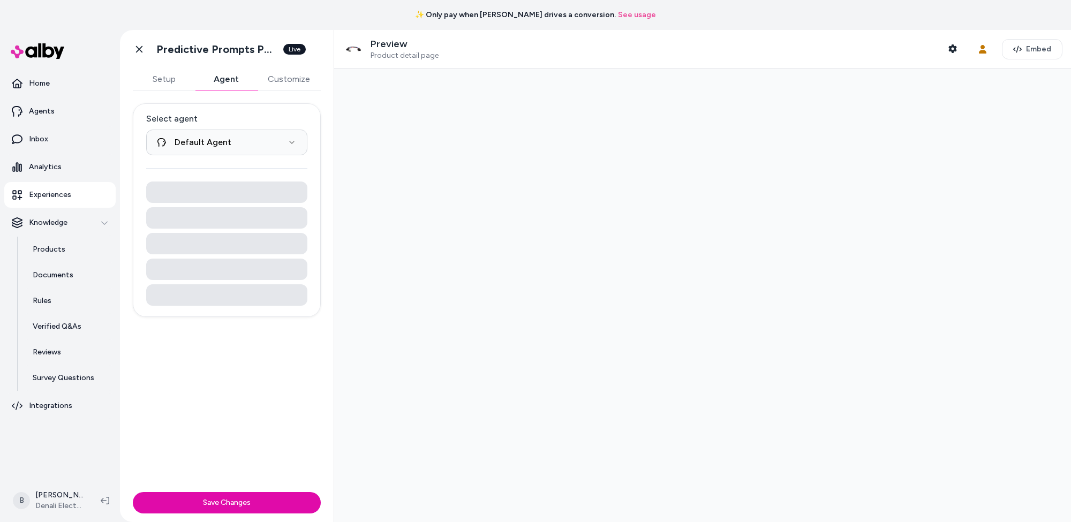
click at [228, 79] on button "Agent" at bounding box center [226, 79] width 62 height 21
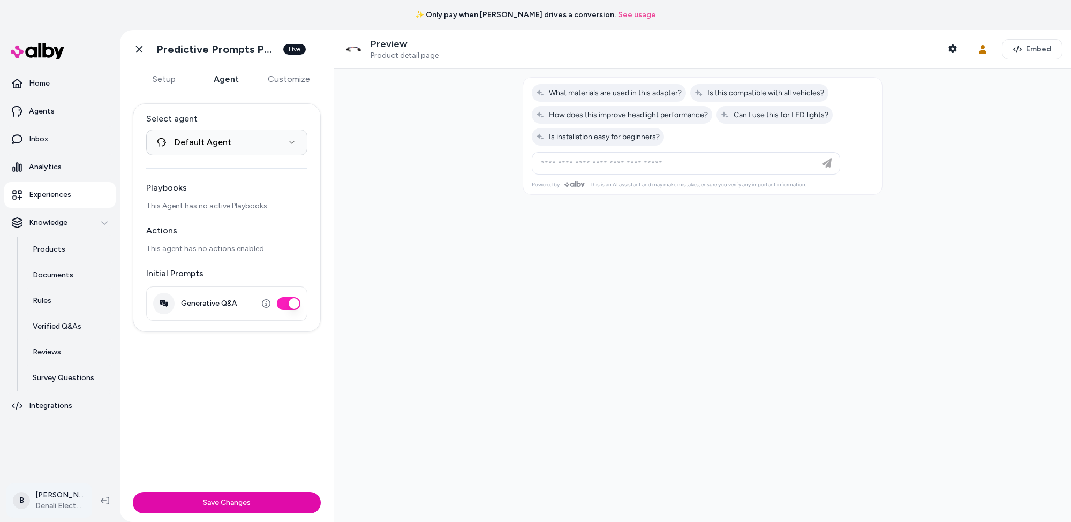
click at [67, 505] on html "**********" at bounding box center [535, 261] width 1071 height 522
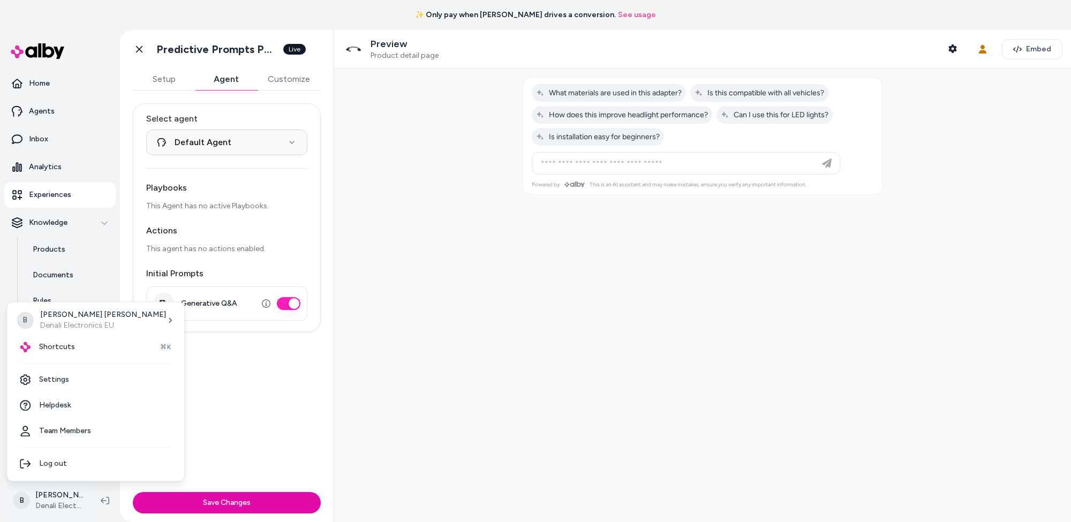
click at [67, 505] on html "**********" at bounding box center [535, 261] width 1071 height 522
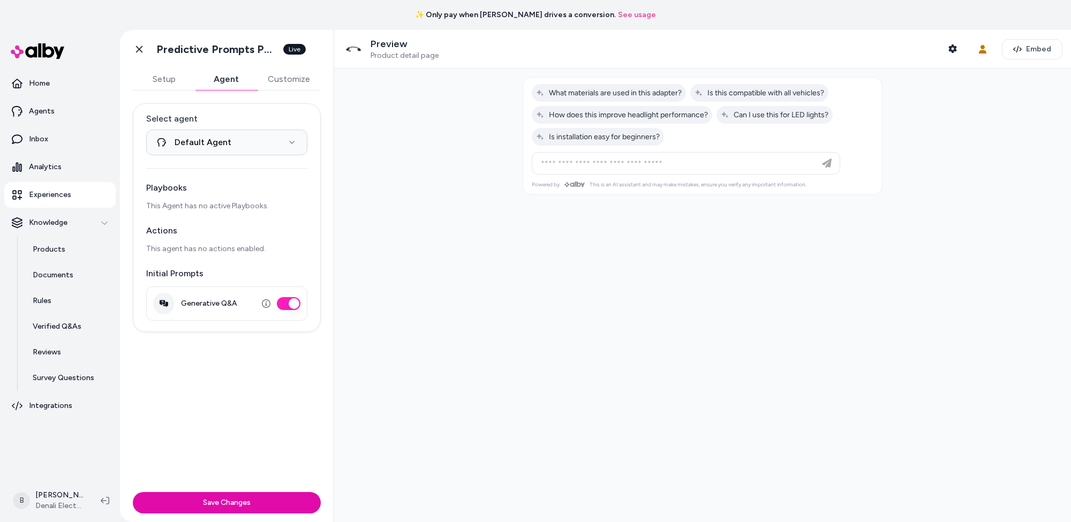
click at [440, 337] on div at bounding box center [702, 296] width 737 height 454
click at [54, 402] on p "Integrations" at bounding box center [50, 406] width 43 height 11
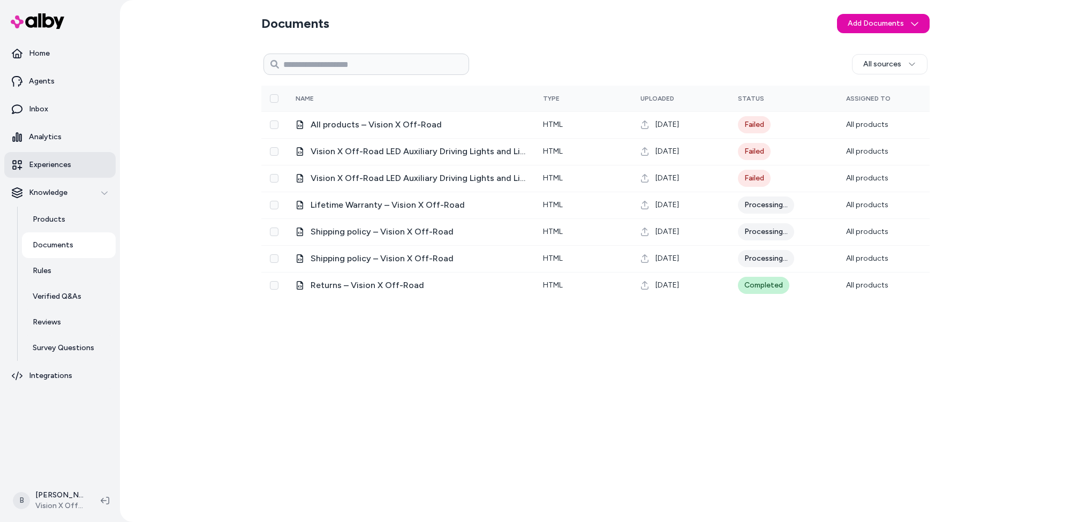
click at [57, 167] on p "Experiences" at bounding box center [50, 165] width 42 height 11
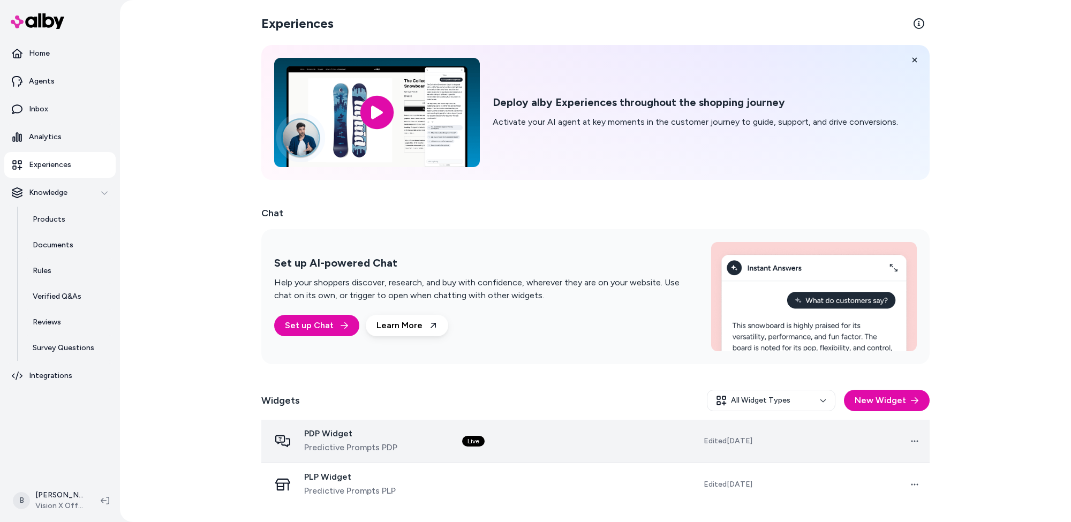
click at [344, 444] on span "Predictive Prompts PDP" at bounding box center [350, 447] width 93 height 13
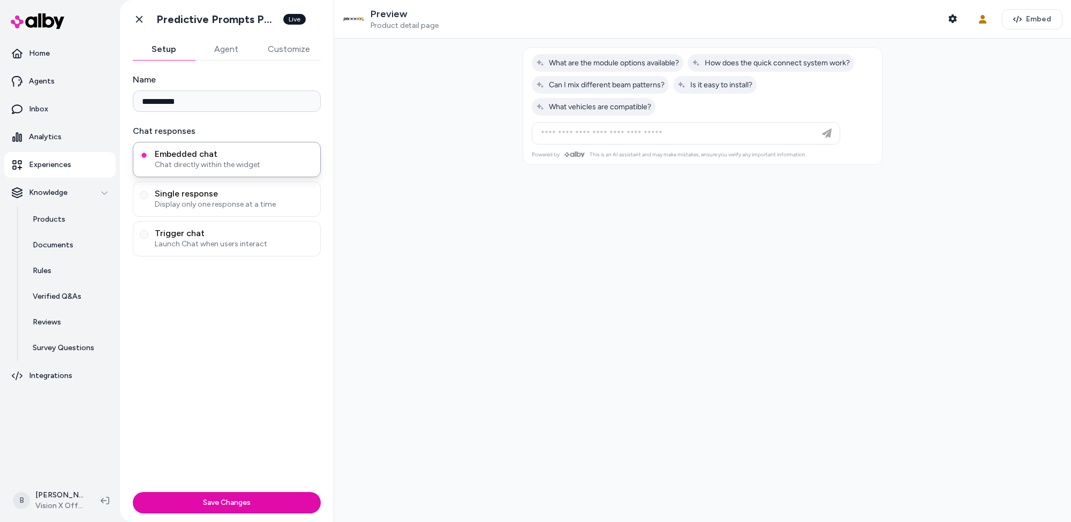
click at [227, 47] on button "Agent" at bounding box center [226, 49] width 62 height 21
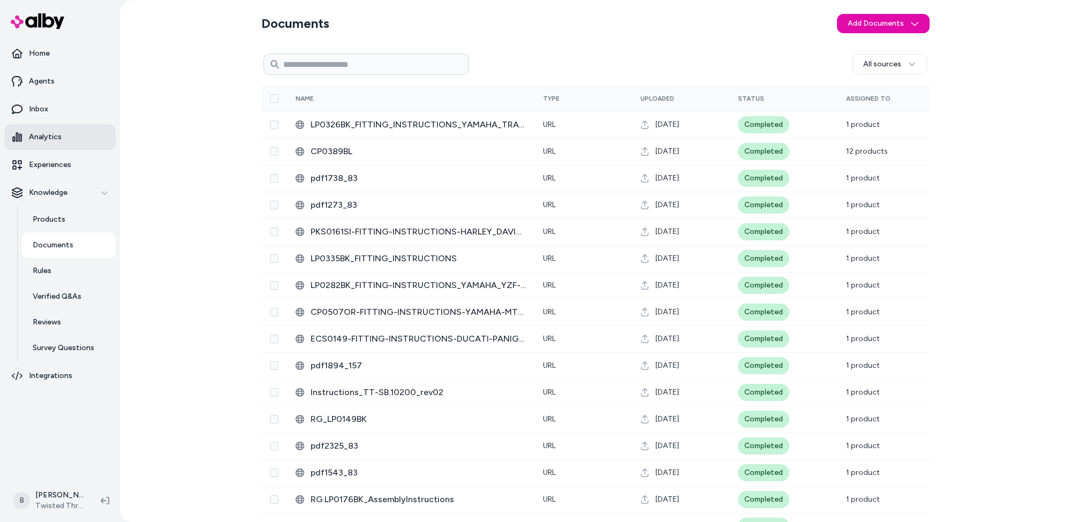
scroll to position [715, 0]
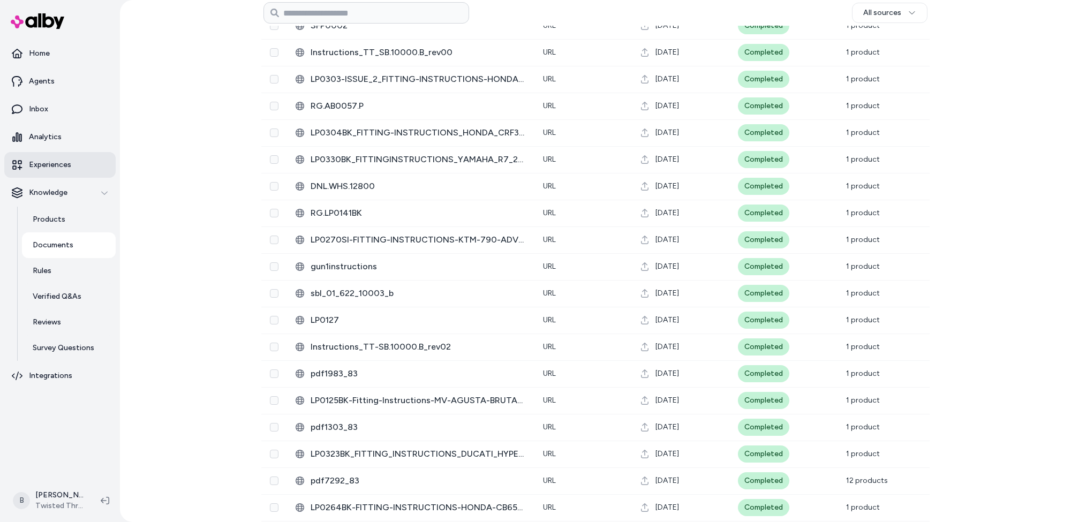
click at [45, 166] on p "Experiences" at bounding box center [50, 165] width 42 height 11
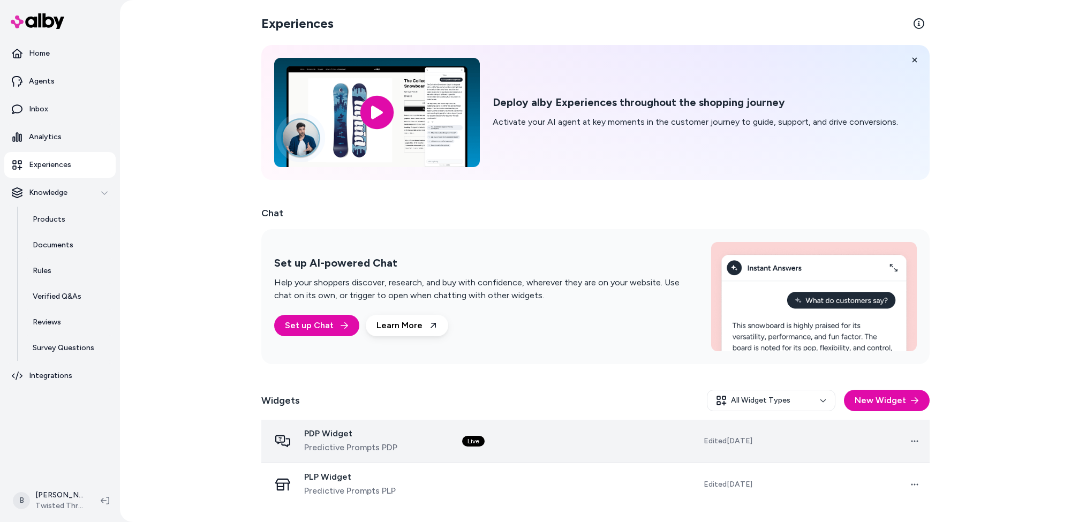
click at [357, 437] on span "PDP Widget" at bounding box center [350, 433] width 93 height 11
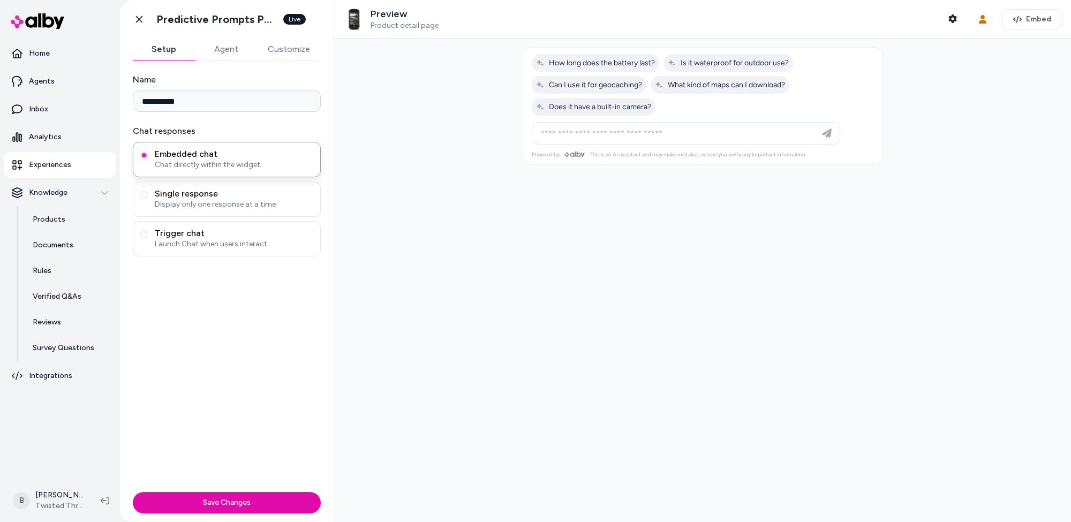
click at [226, 51] on button "Agent" at bounding box center [226, 49] width 62 height 21
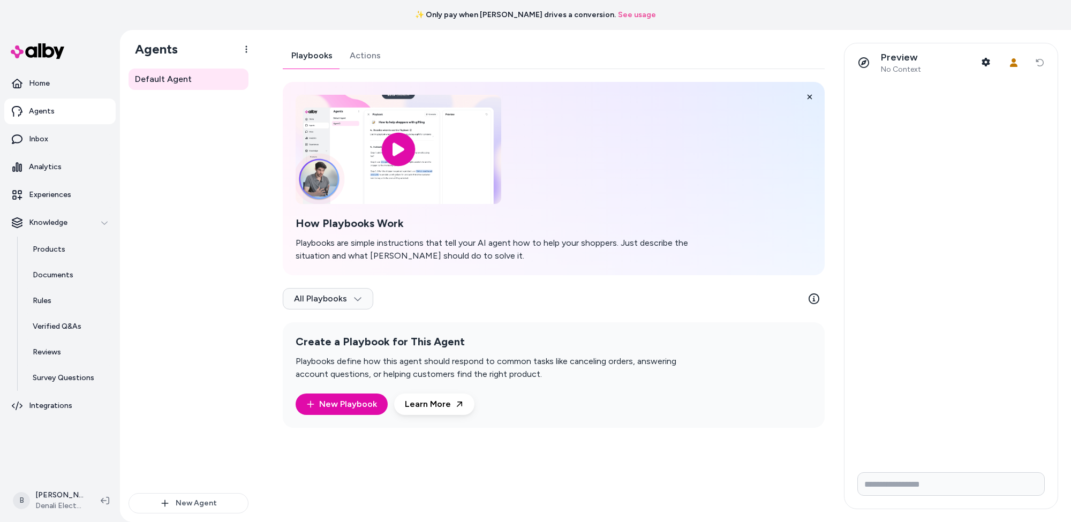
click at [371, 49] on link "Actions" at bounding box center [365, 56] width 48 height 26
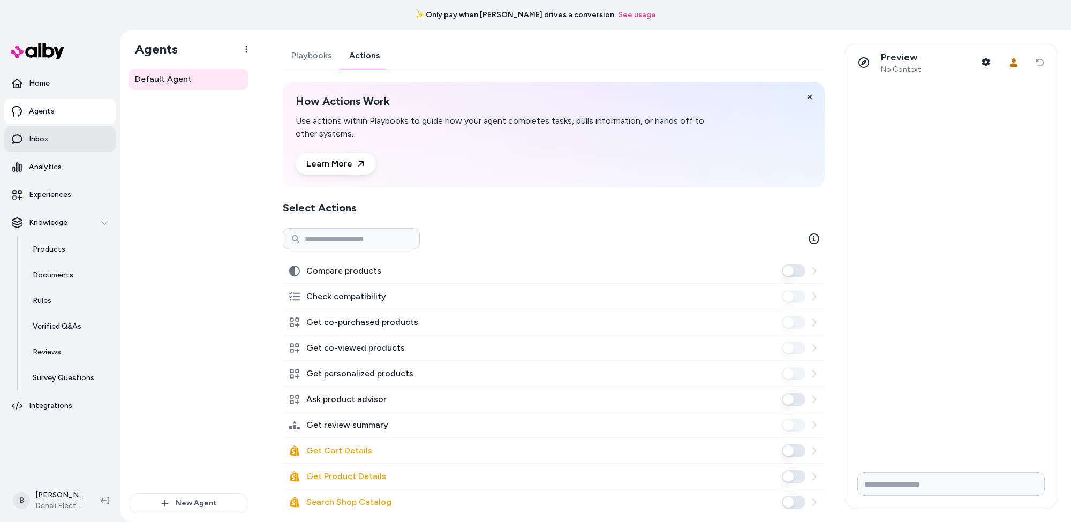
click at [32, 146] on link "Inbox" at bounding box center [59, 139] width 111 height 26
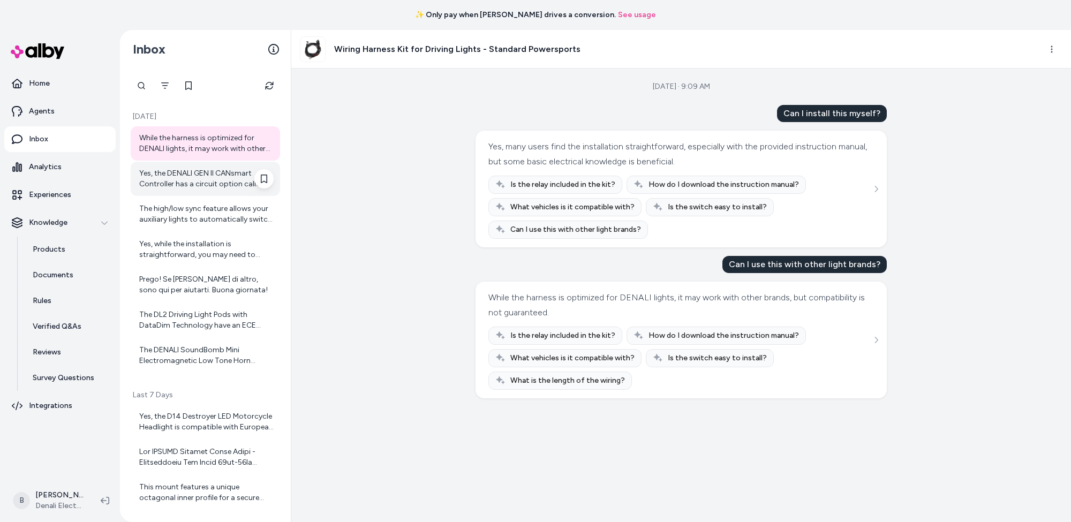
click at [197, 186] on div "Yes, the DENALI GEN II CANsmart Controller has a circuit option called "accesso…" at bounding box center [206, 178] width 134 height 21
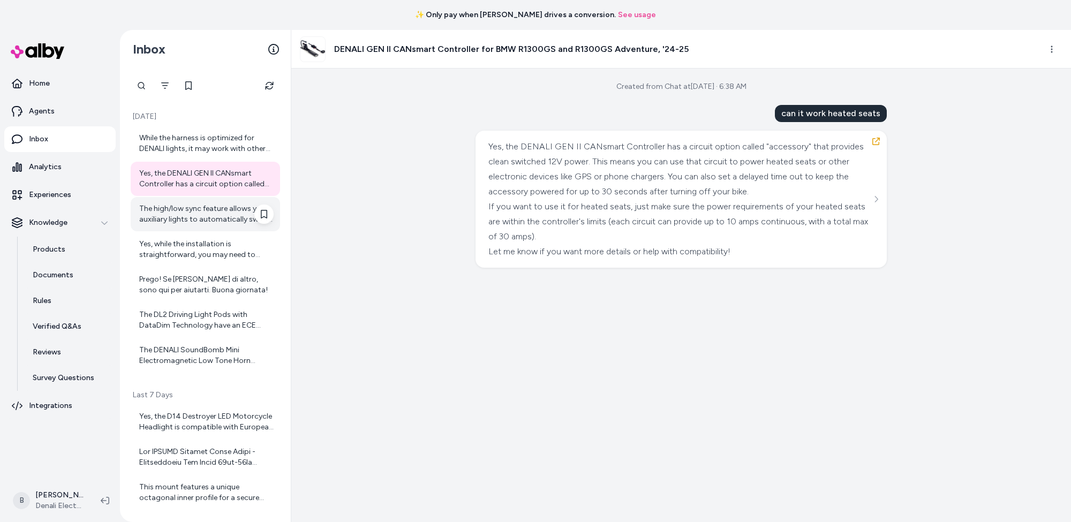
click at [190, 216] on div "The high/low sync feature allows your auxiliary lights to automatically switch …" at bounding box center [206, 213] width 134 height 21
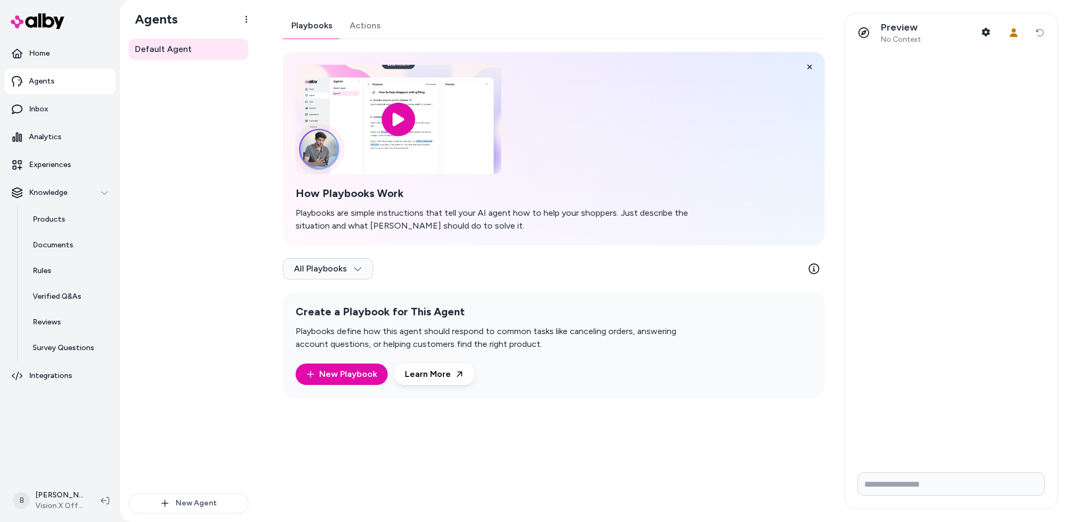
click at [363, 30] on link "Actions" at bounding box center [365, 26] width 48 height 26
